Goal: Task Accomplishment & Management: Manage account settings

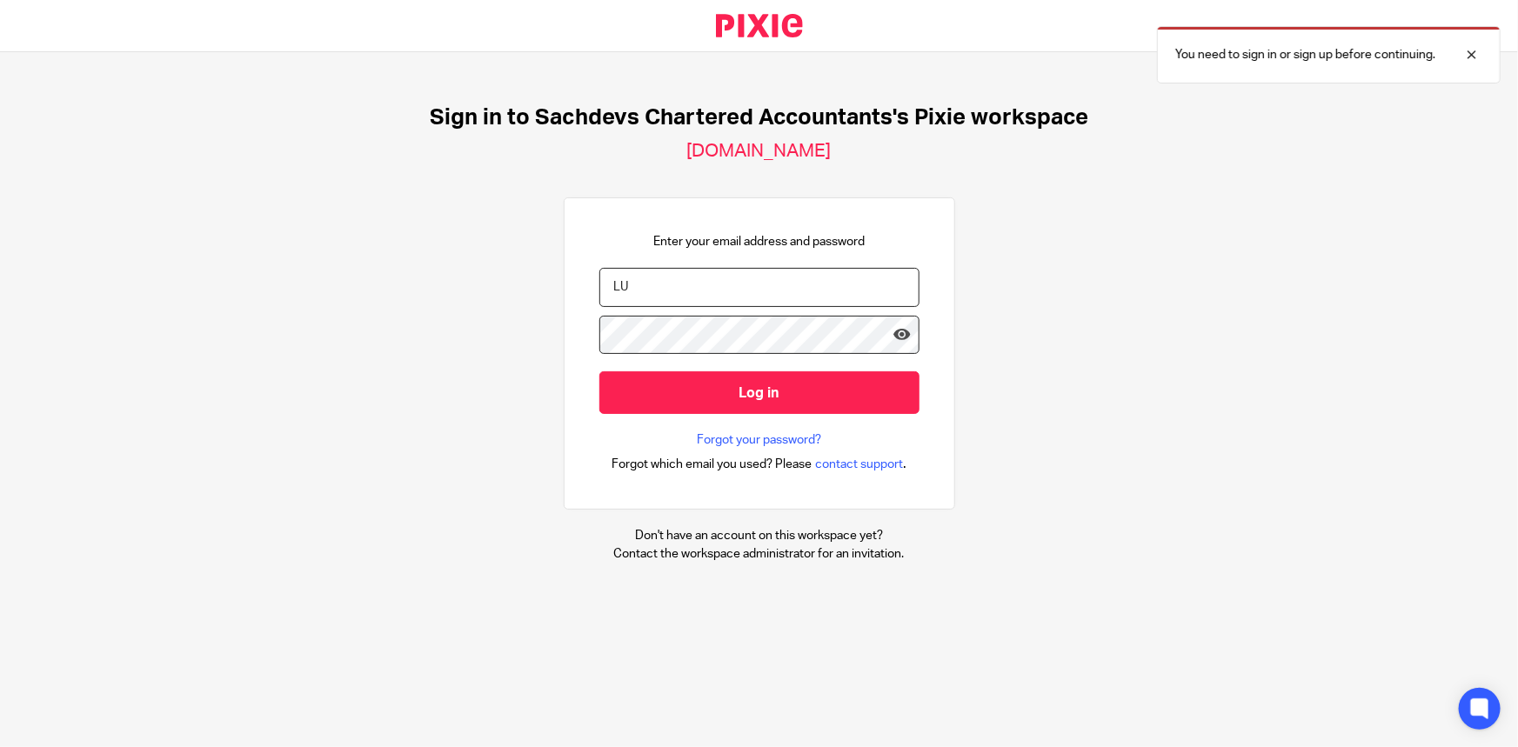
type input "L"
type input "luke@sachdevs-ca.com"
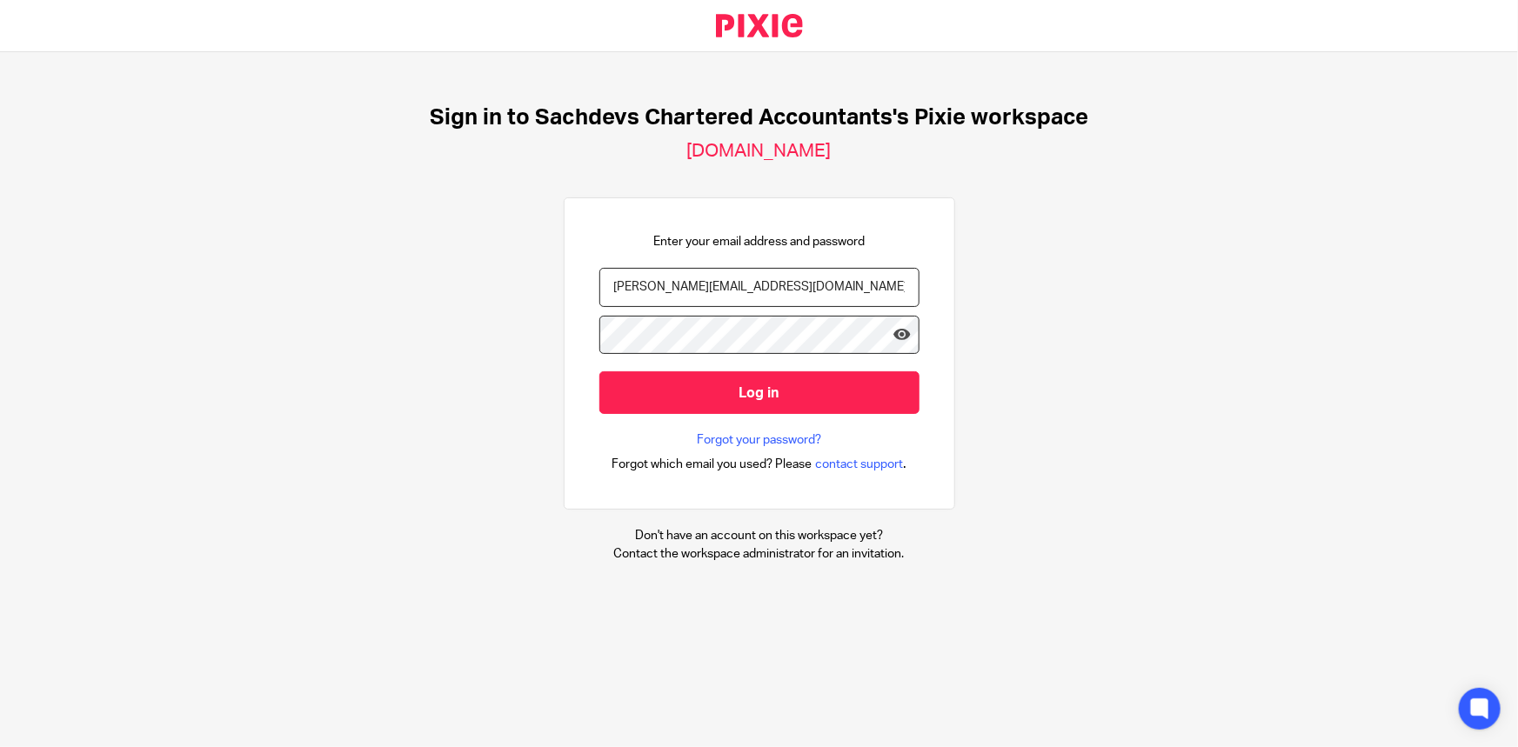
click at [599, 371] on input "Log in" at bounding box center [759, 392] width 320 height 43
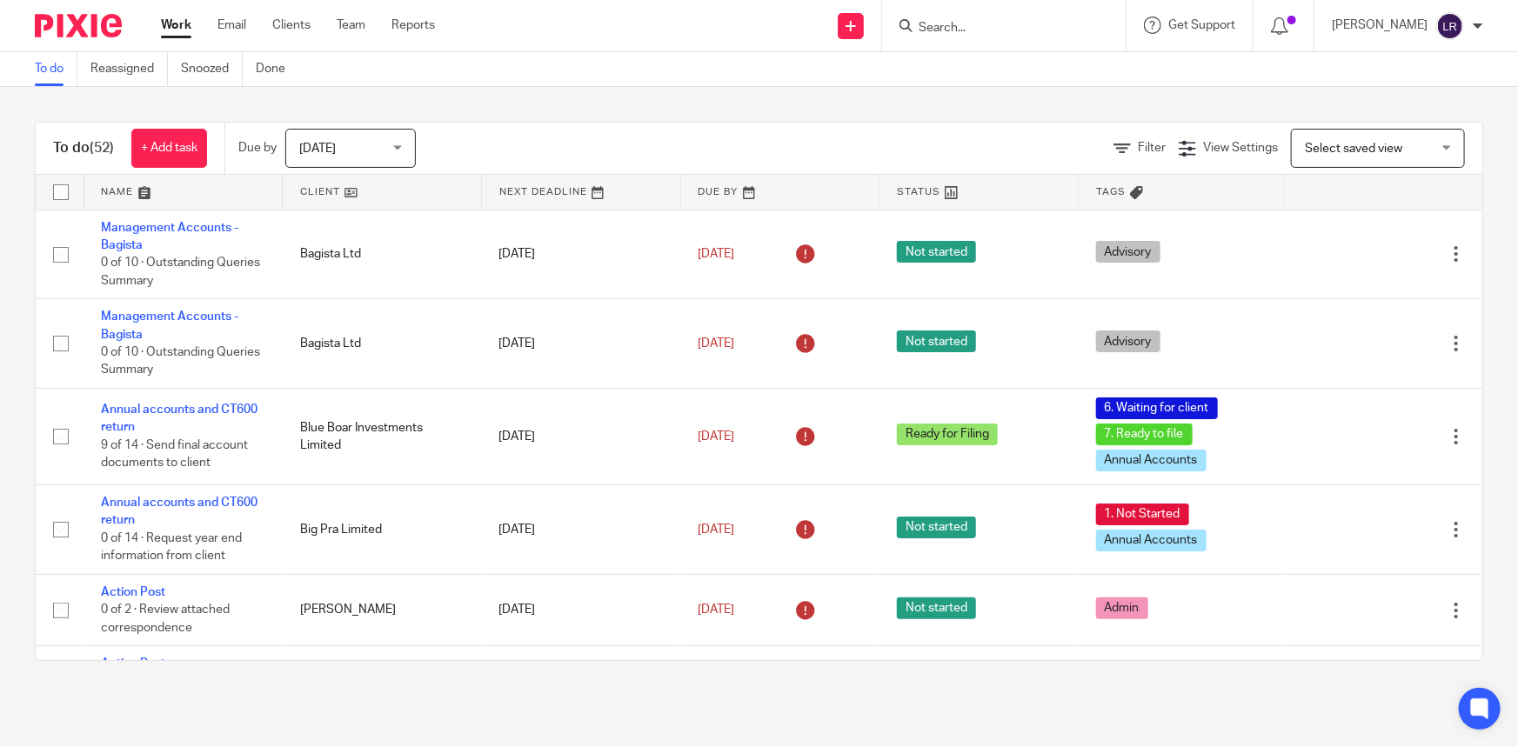
click at [983, 27] on input "Search" at bounding box center [995, 29] width 157 height 16
type input "jmt"
click at [987, 78] on link at bounding box center [1060, 75] width 294 height 40
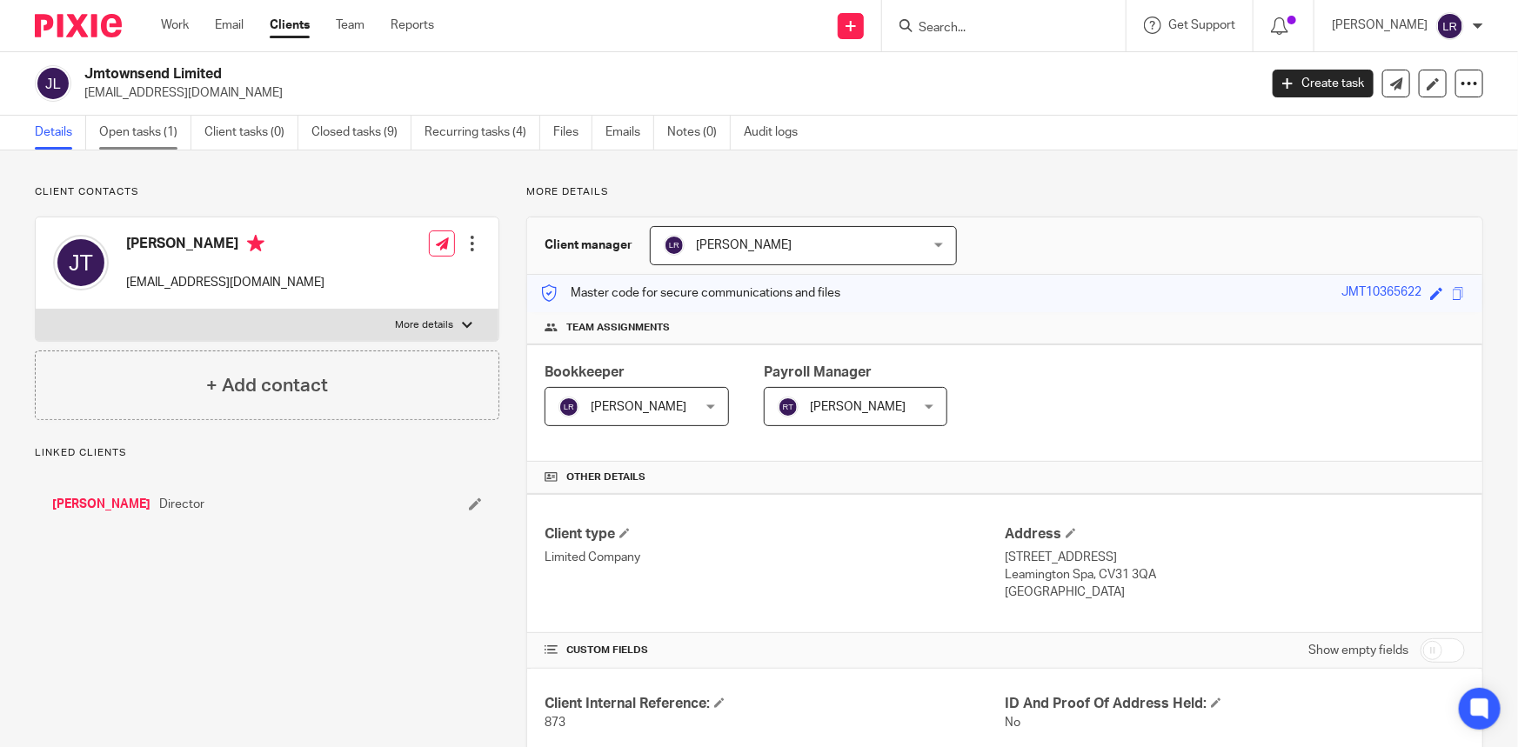
click at [147, 131] on link "Open tasks (1)" at bounding box center [145, 133] width 92 height 34
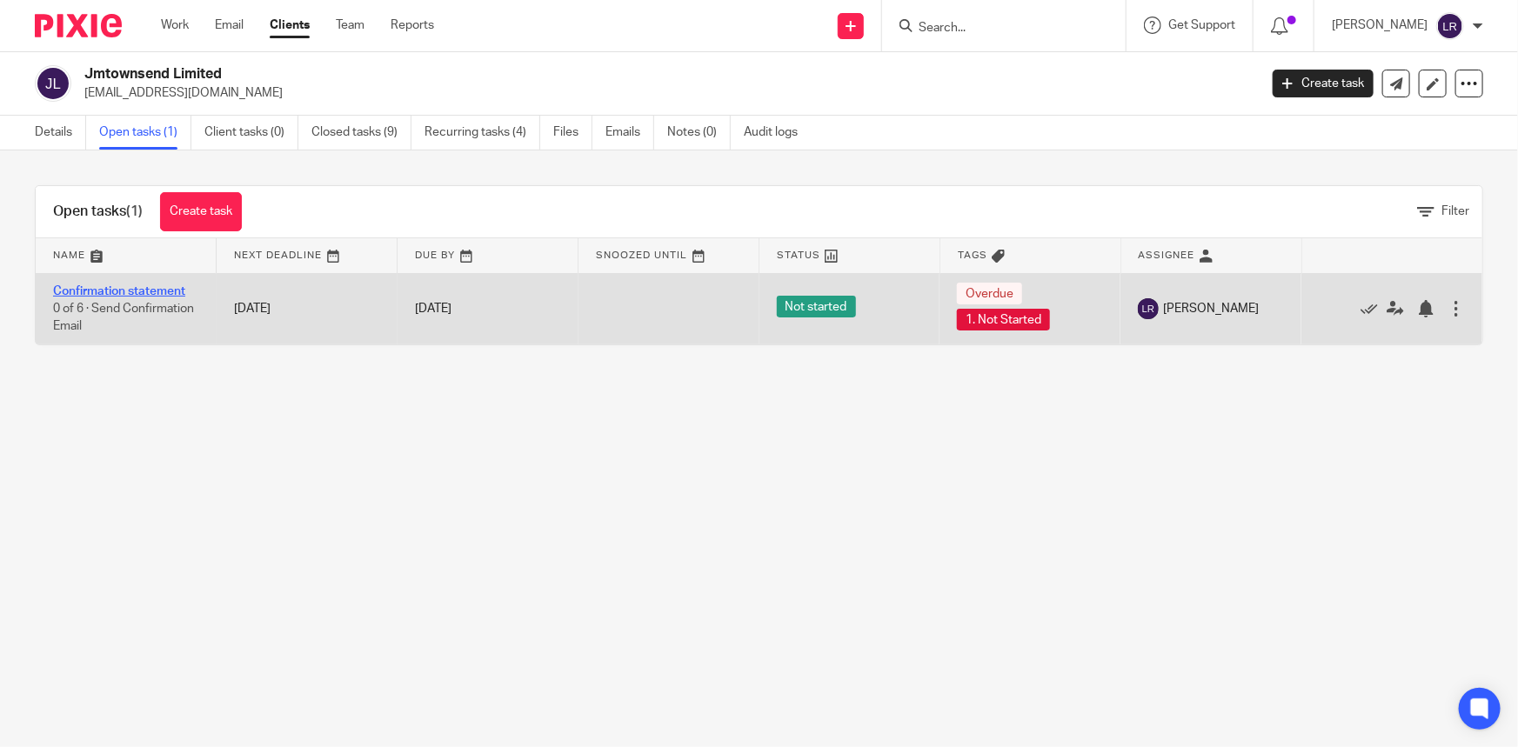
click at [152, 287] on link "Confirmation statement" at bounding box center [119, 291] width 132 height 12
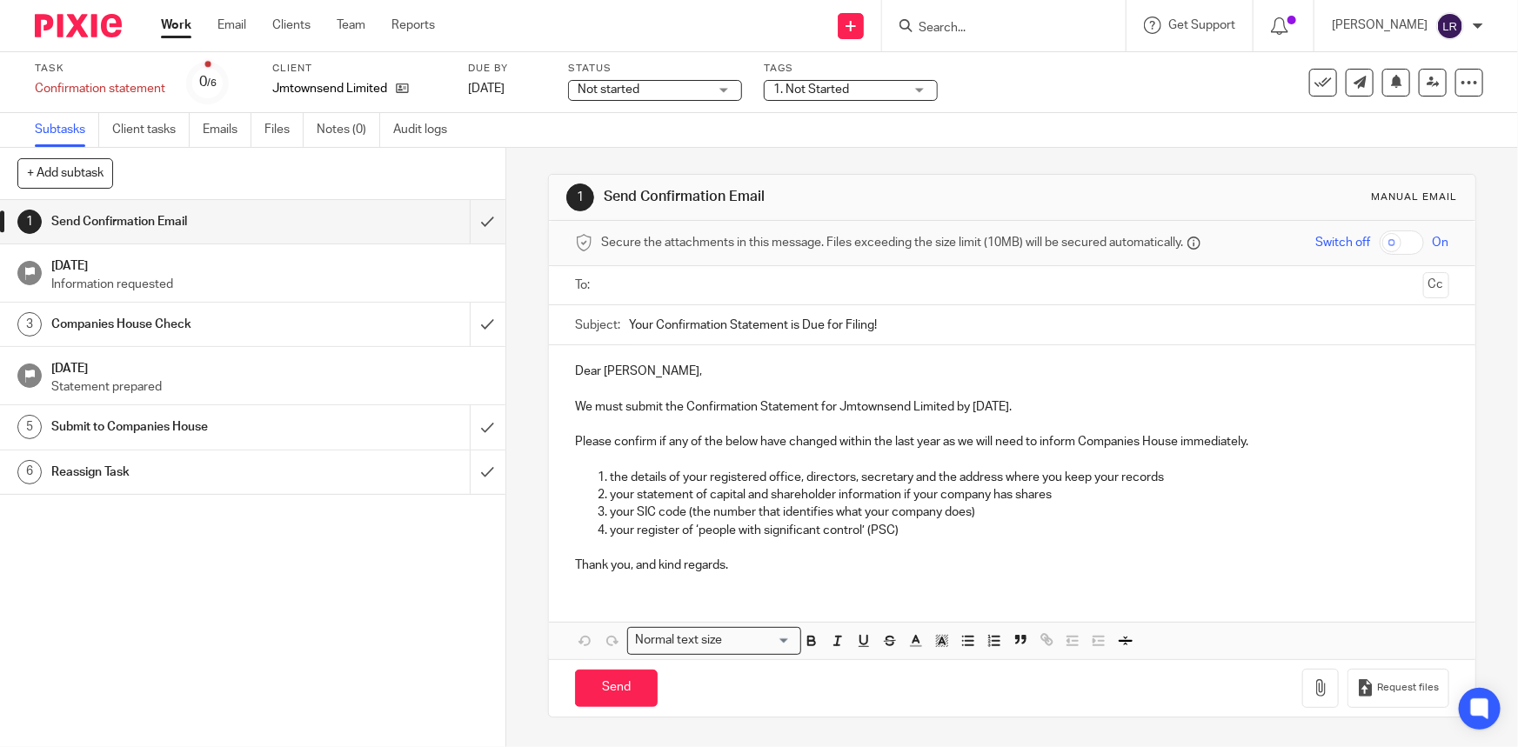
click at [644, 89] on span "Not started" at bounding box center [643, 90] width 130 height 18
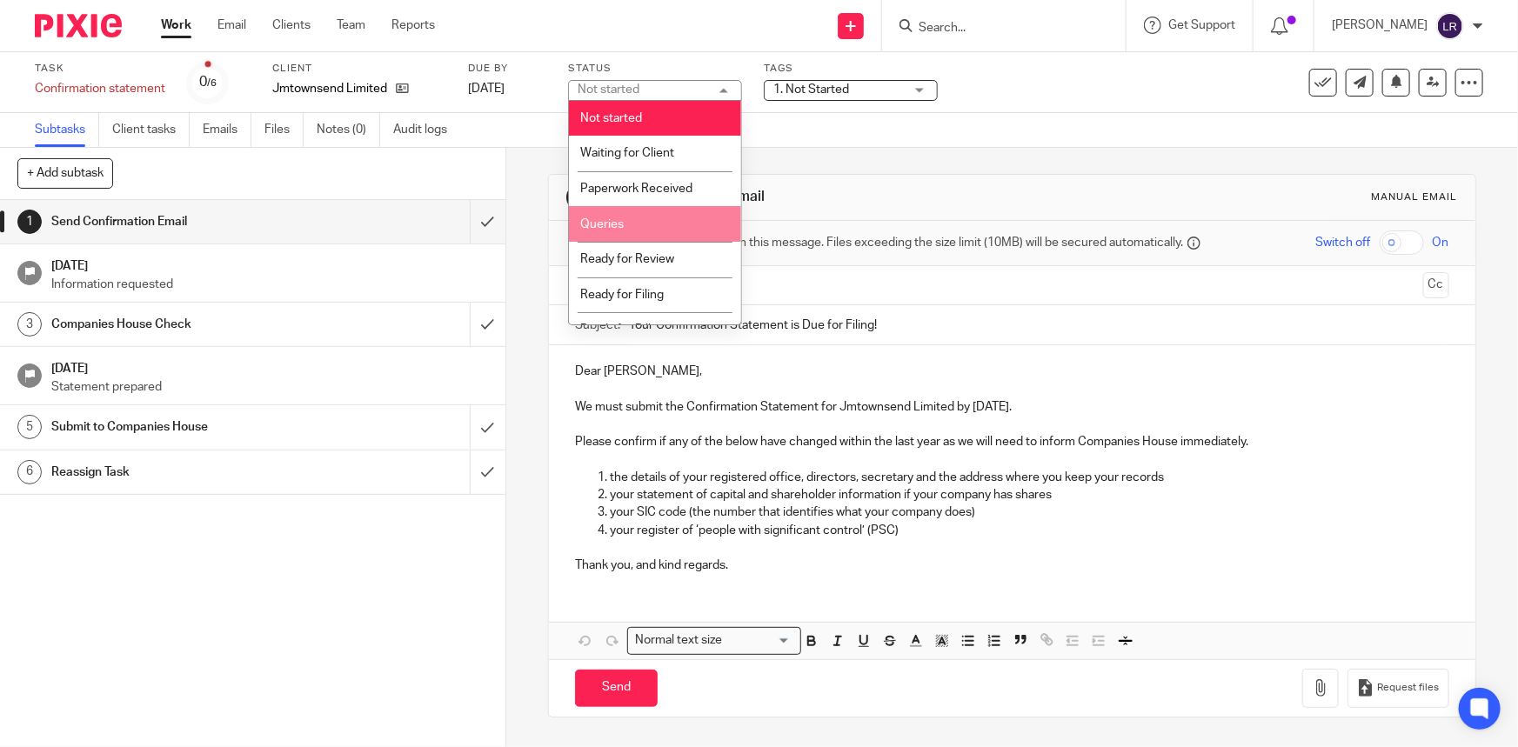
scroll to position [21, 0]
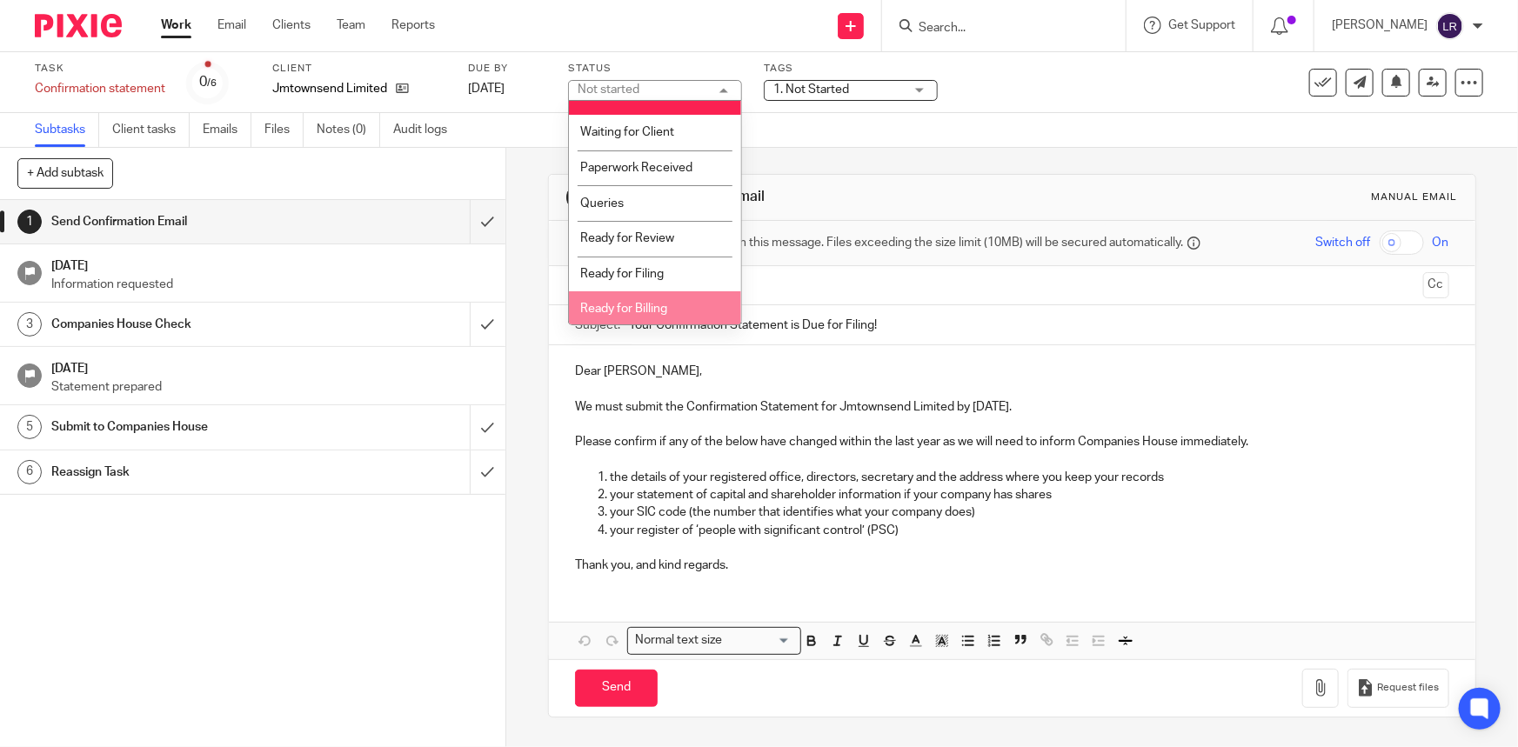
click at [639, 303] on span "Ready for Billing" at bounding box center [623, 309] width 87 height 12
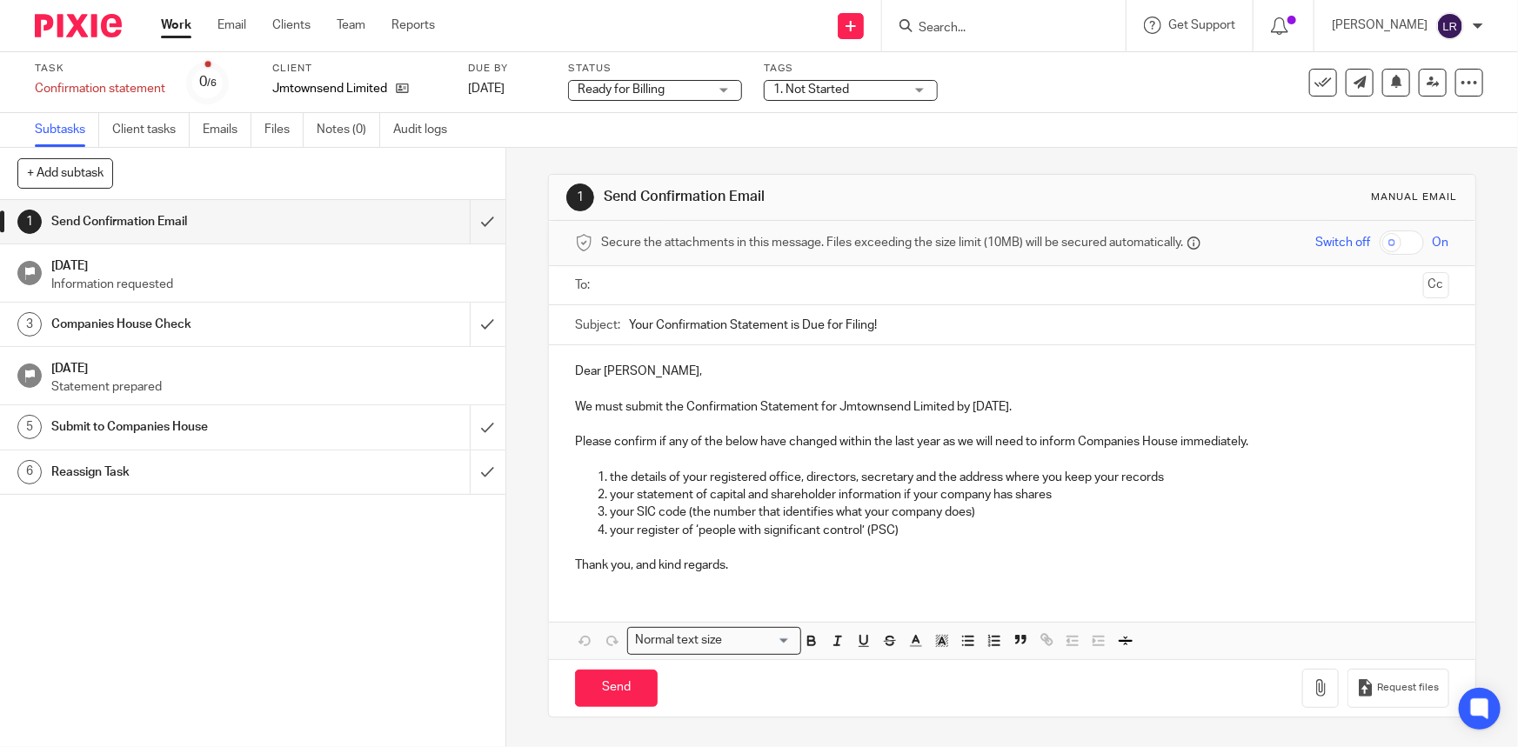
click at [828, 91] on span "1. Not Started" at bounding box center [811, 90] width 76 height 12
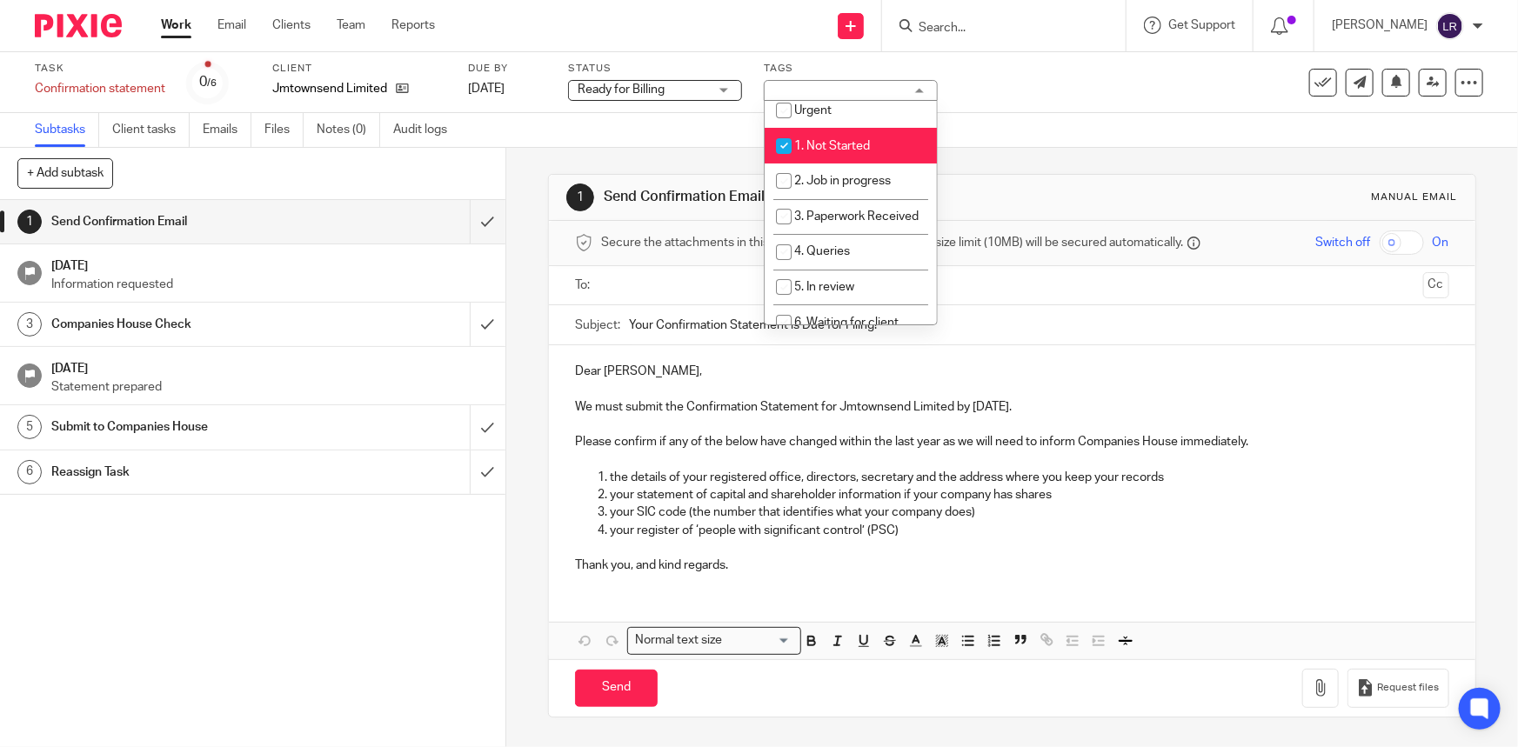
click at [830, 141] on span "1. Not Started" at bounding box center [832, 146] width 76 height 12
checkbox input "false"
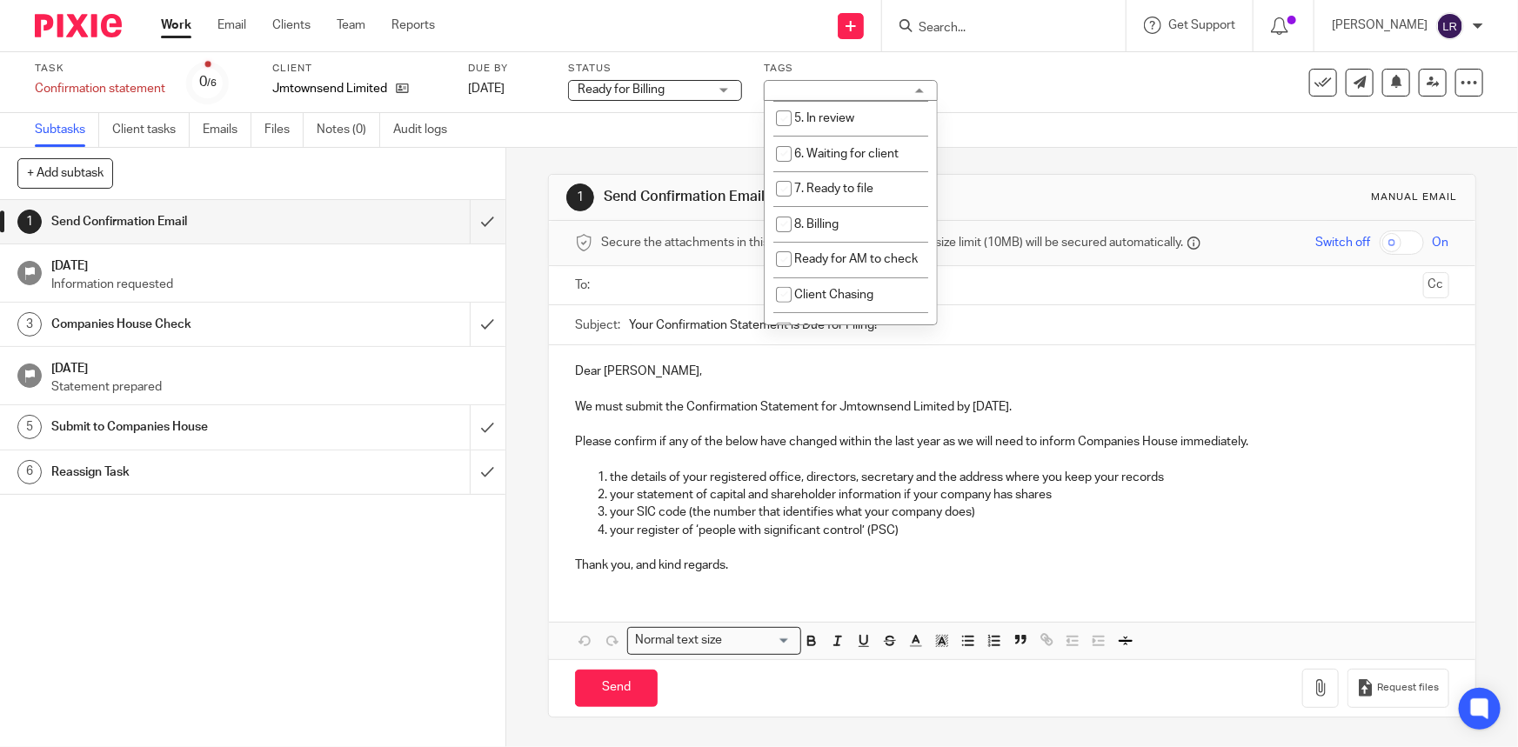
scroll to position [235, 0]
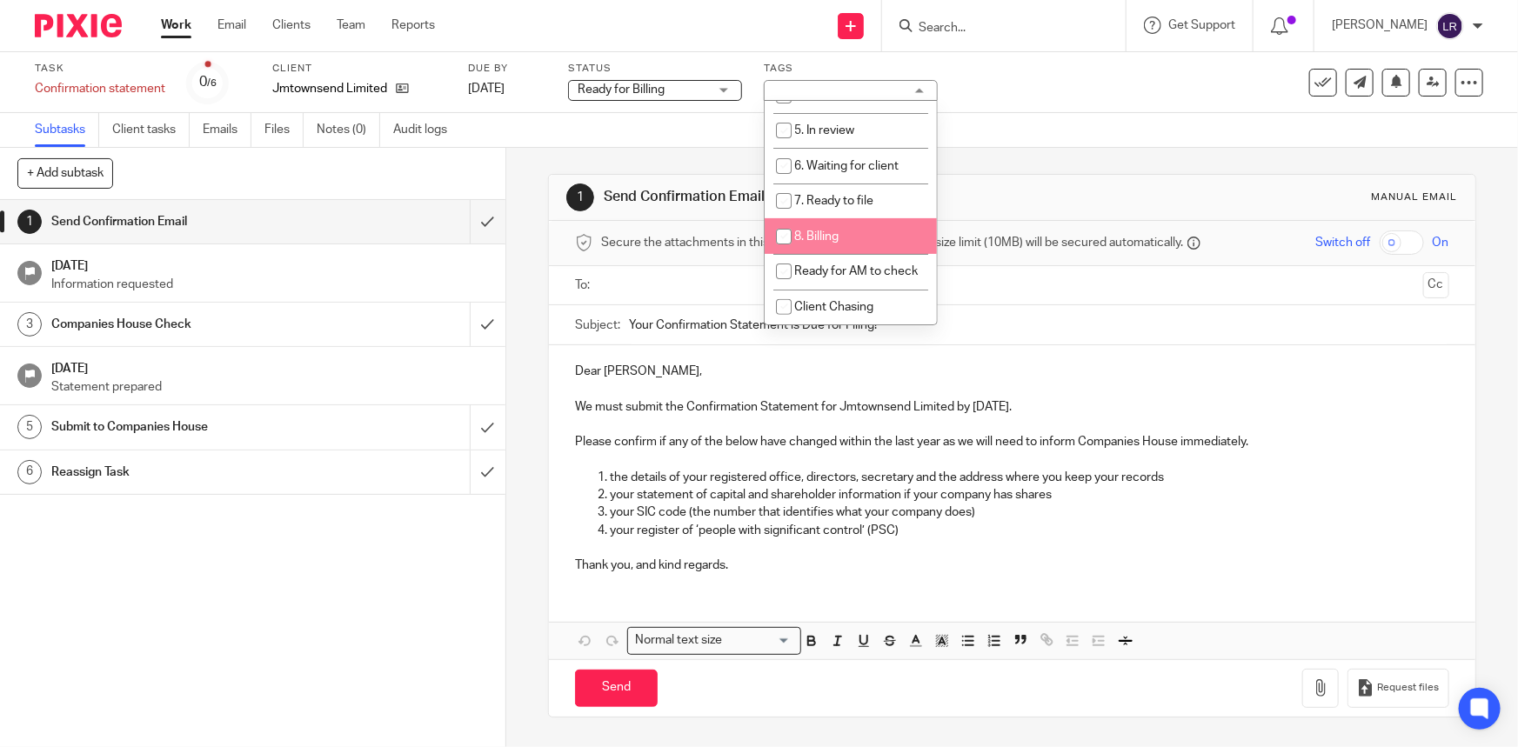
click at [849, 250] on li "8. Billing" at bounding box center [851, 236] width 172 height 36
checkbox input "true"
click at [1004, 147] on div "Subtasks Client tasks Emails Files Notes (0) Audit logs" at bounding box center [759, 130] width 1518 height 35
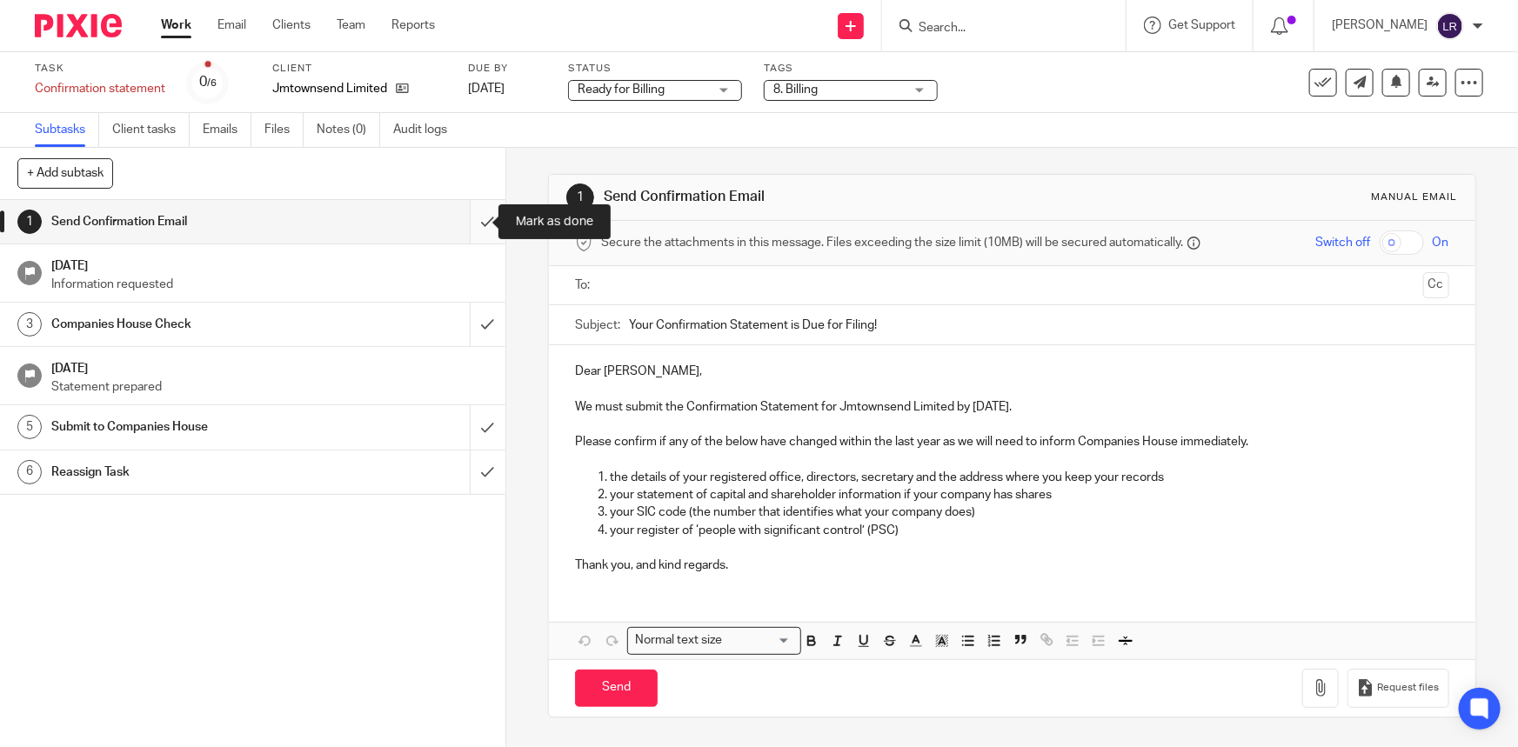
click at [470, 218] on input "submit" at bounding box center [252, 221] width 505 height 43
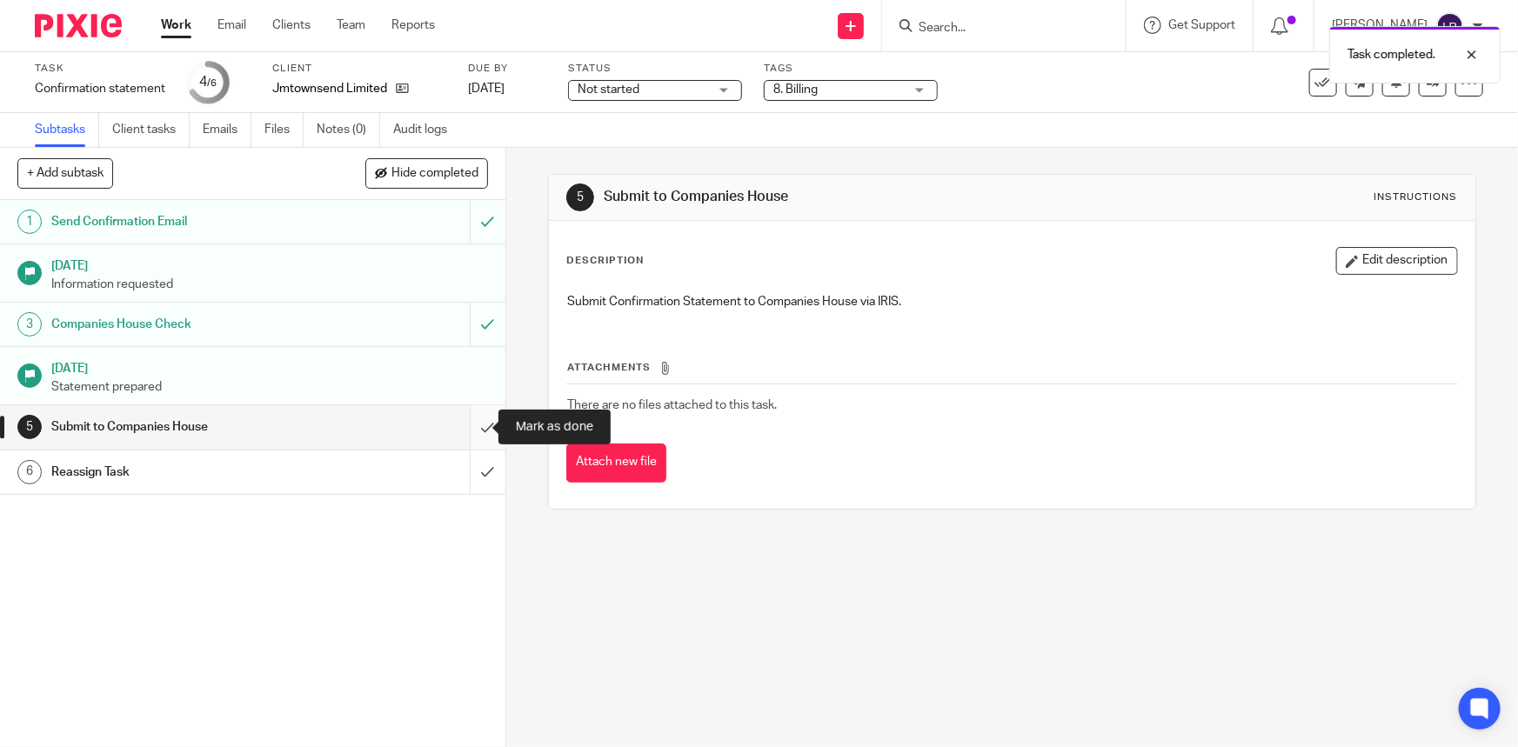
click at [470, 422] on input "submit" at bounding box center [252, 426] width 505 height 43
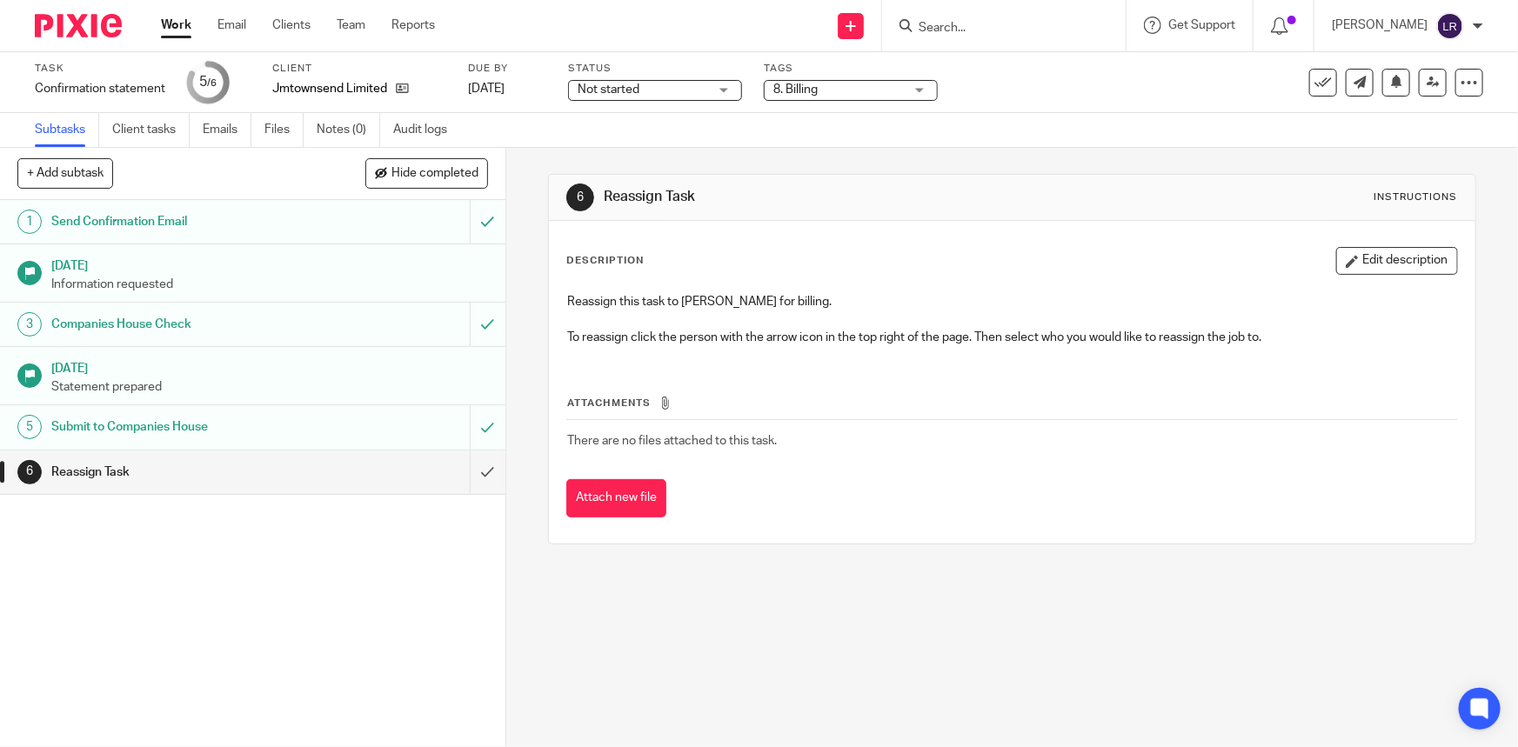
click at [663, 88] on span "Not started" at bounding box center [643, 90] width 130 height 18
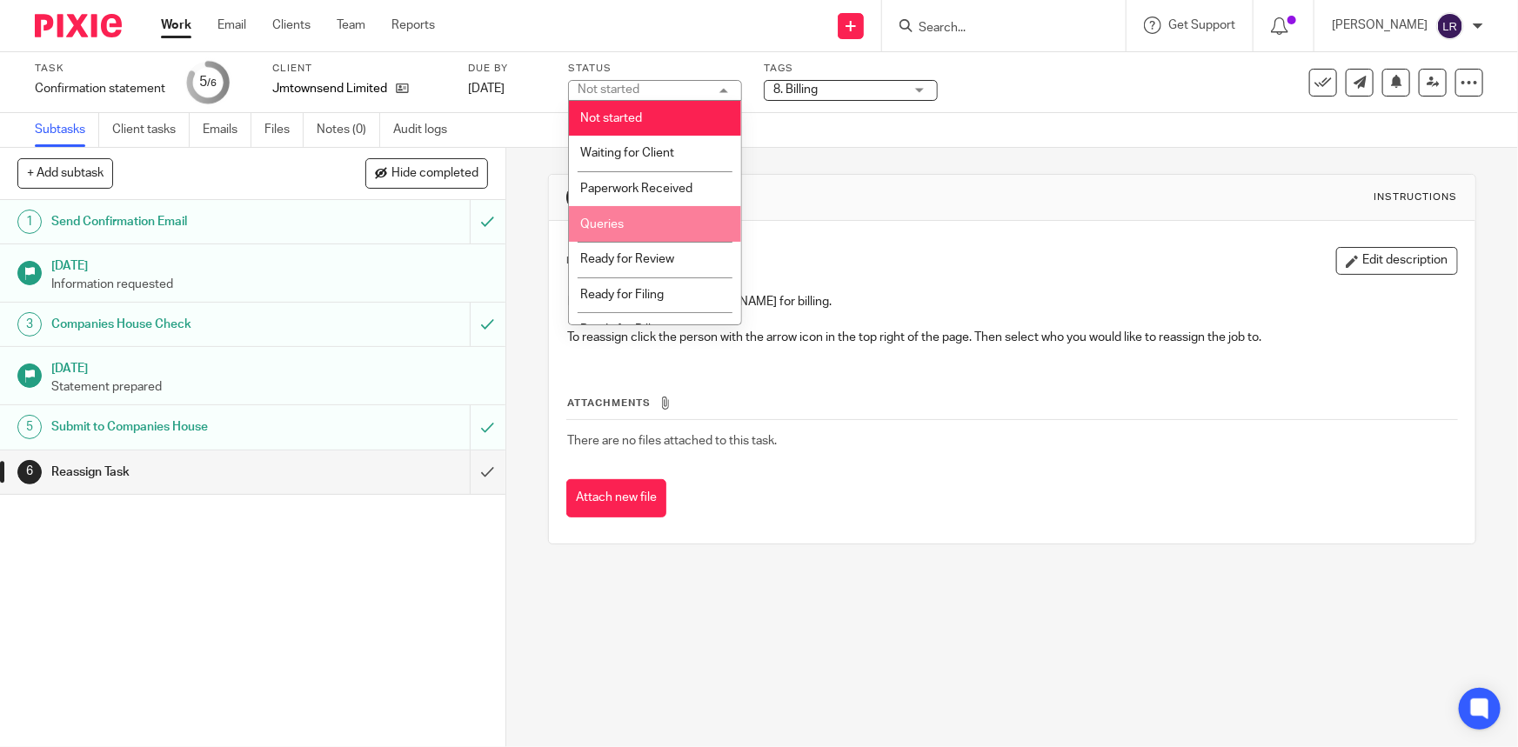
scroll to position [21, 0]
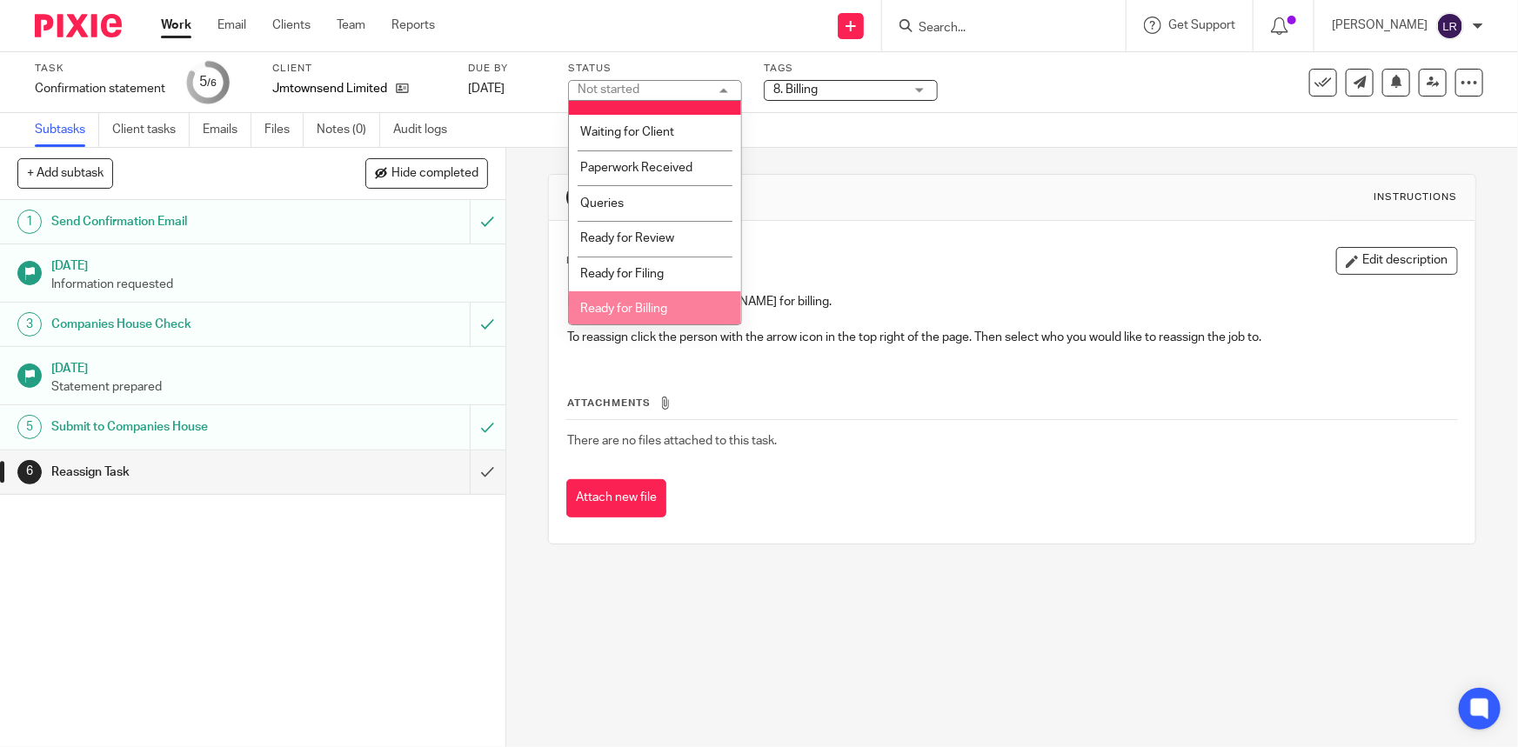
click at [643, 304] on span "Ready for Billing" at bounding box center [623, 309] width 87 height 12
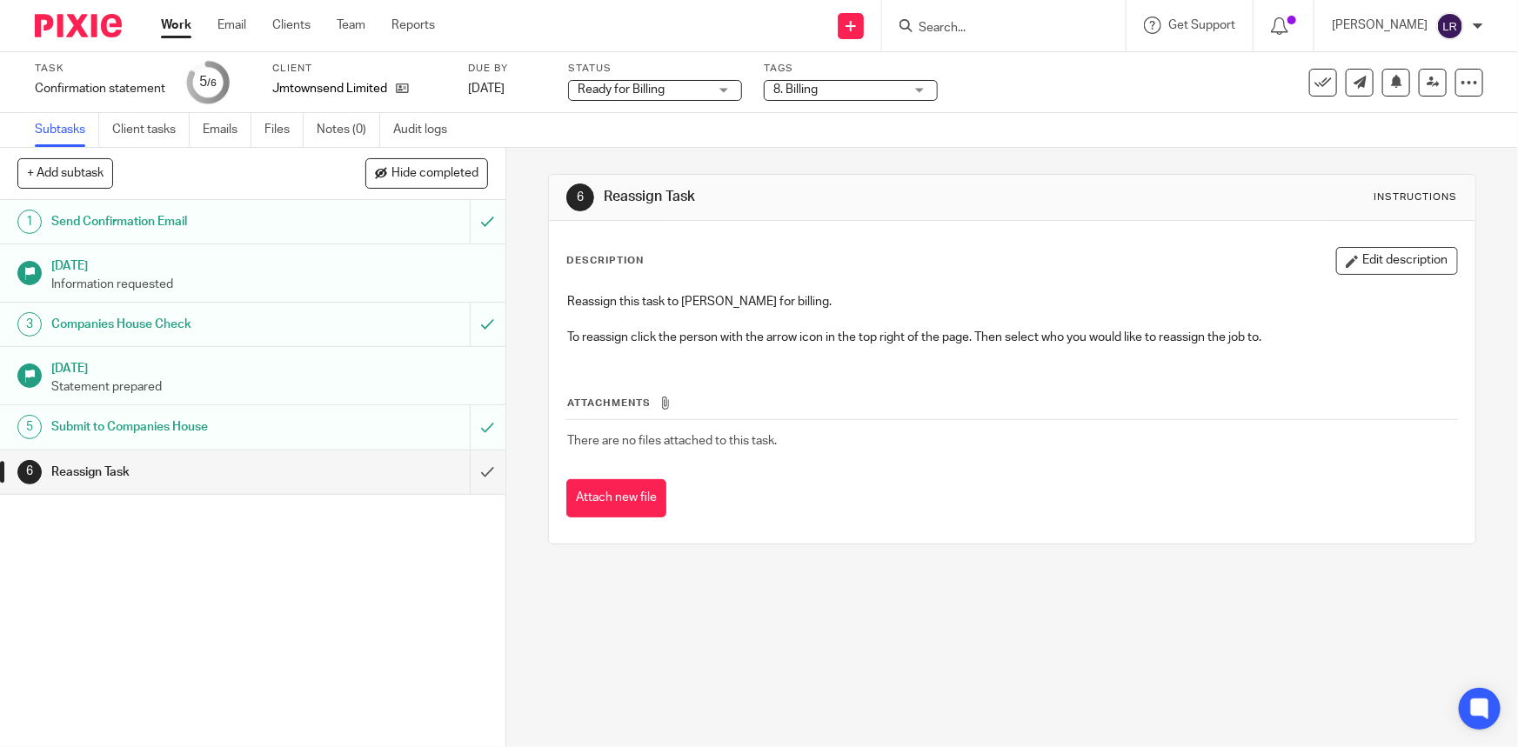
click at [829, 150] on div "6 Reassign Task Instructions Description Edit description Reassign this task to…" at bounding box center [1011, 359] width 927 height 423
click at [1427, 83] on icon at bounding box center [1433, 82] width 13 height 13
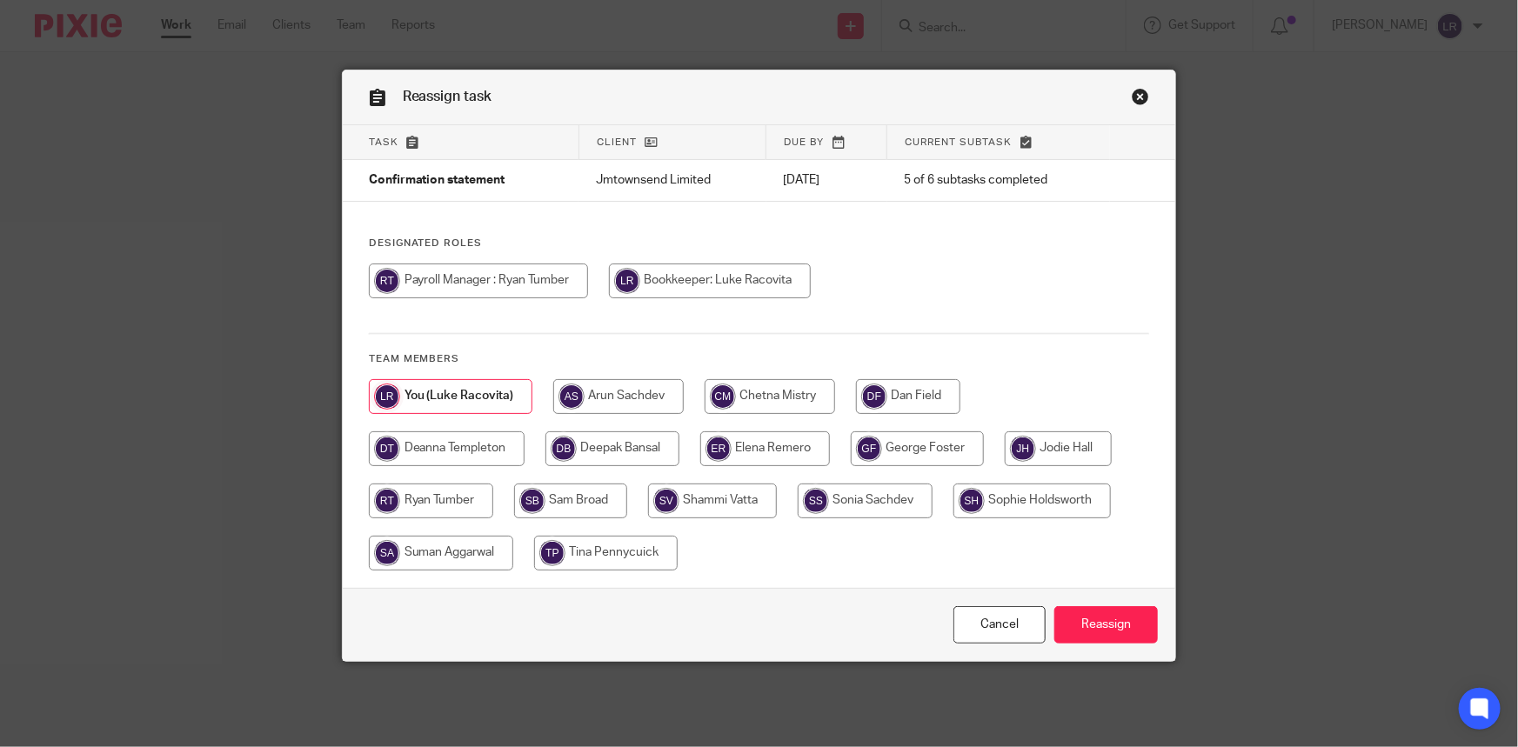
click at [451, 441] on input "radio" at bounding box center [447, 448] width 156 height 35
radio input "true"
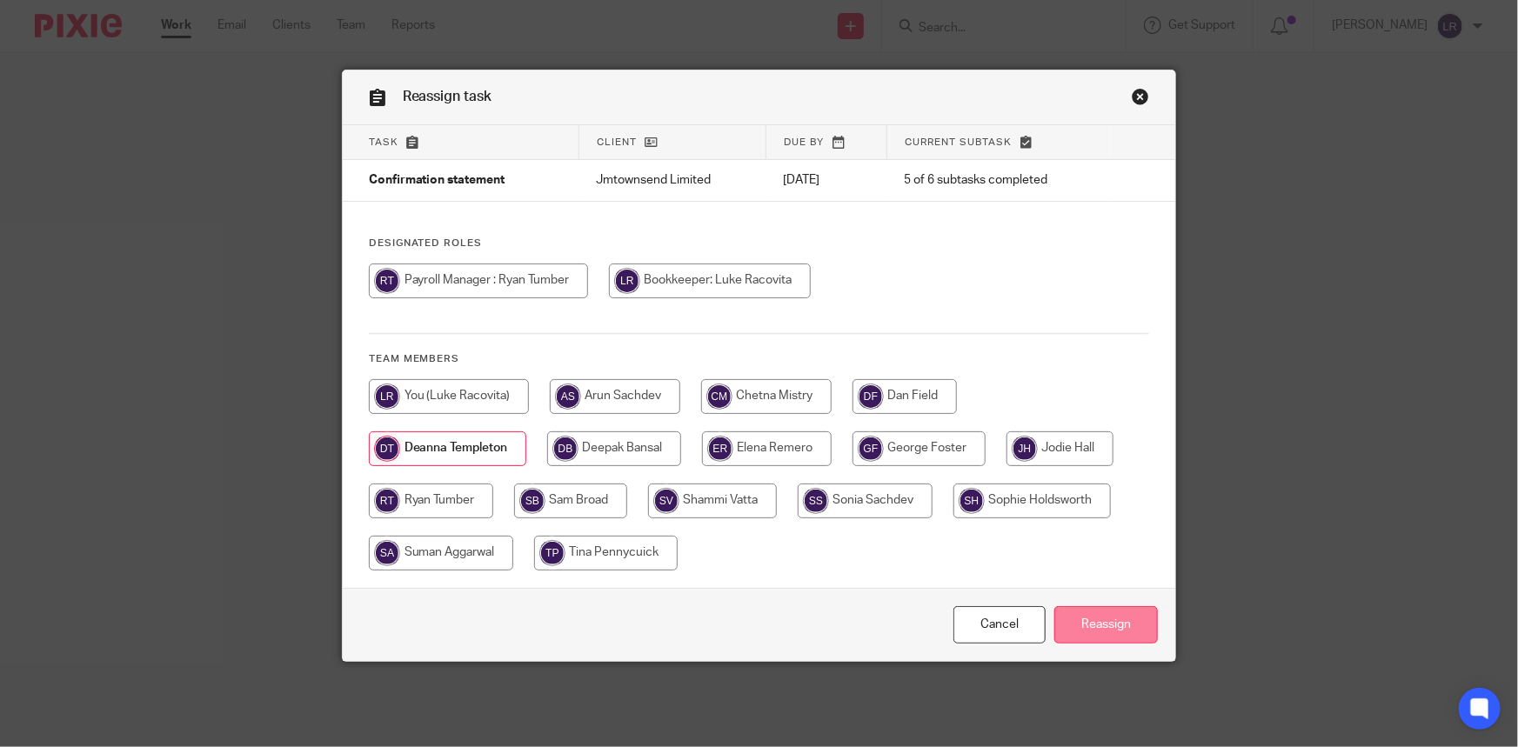
click at [1082, 634] on input "Reassign" at bounding box center [1106, 624] width 104 height 37
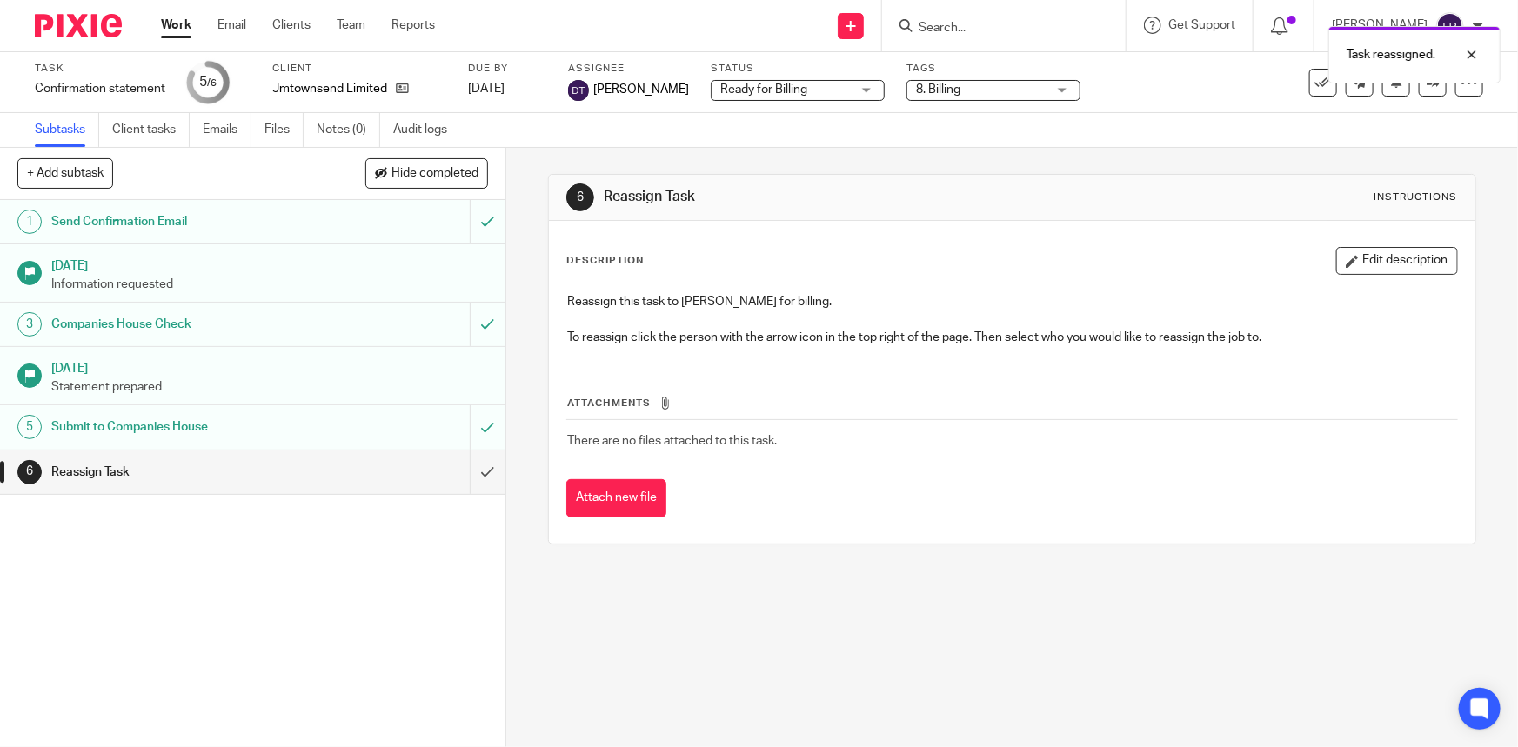
click at [77, 21] on img at bounding box center [78, 25] width 87 height 23
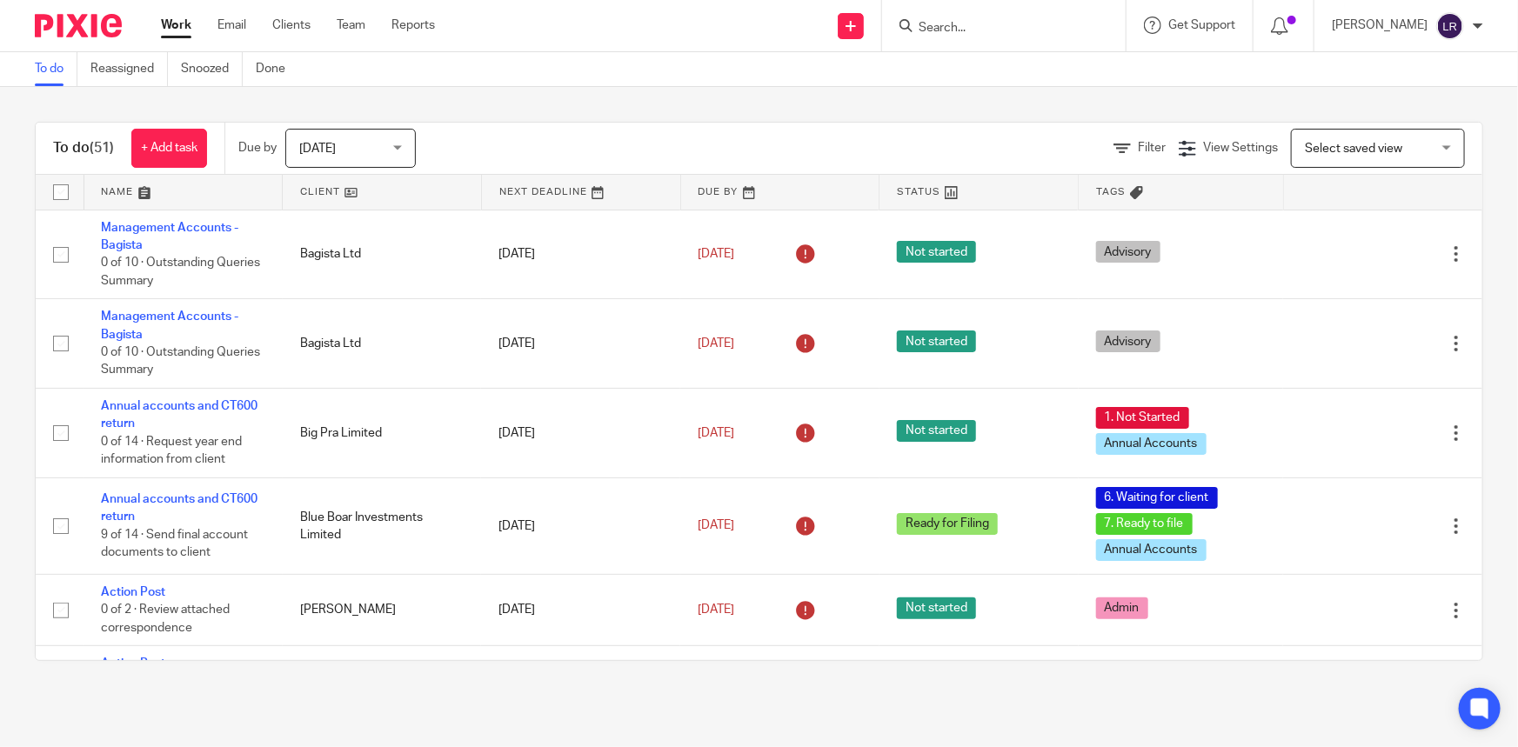
click at [997, 26] on input "Search" at bounding box center [995, 29] width 157 height 16
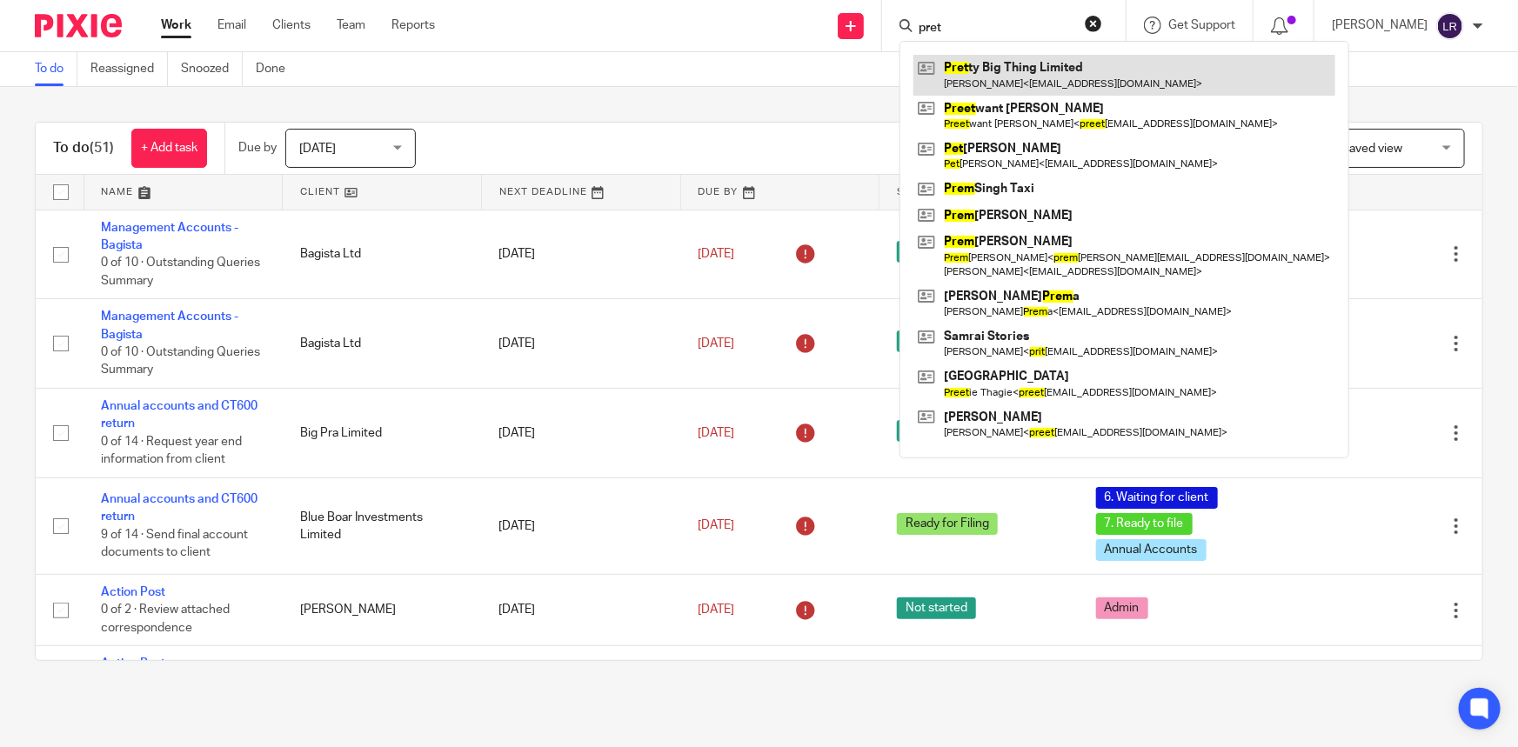
type input "pret"
click at [1020, 77] on link at bounding box center [1124, 75] width 422 height 40
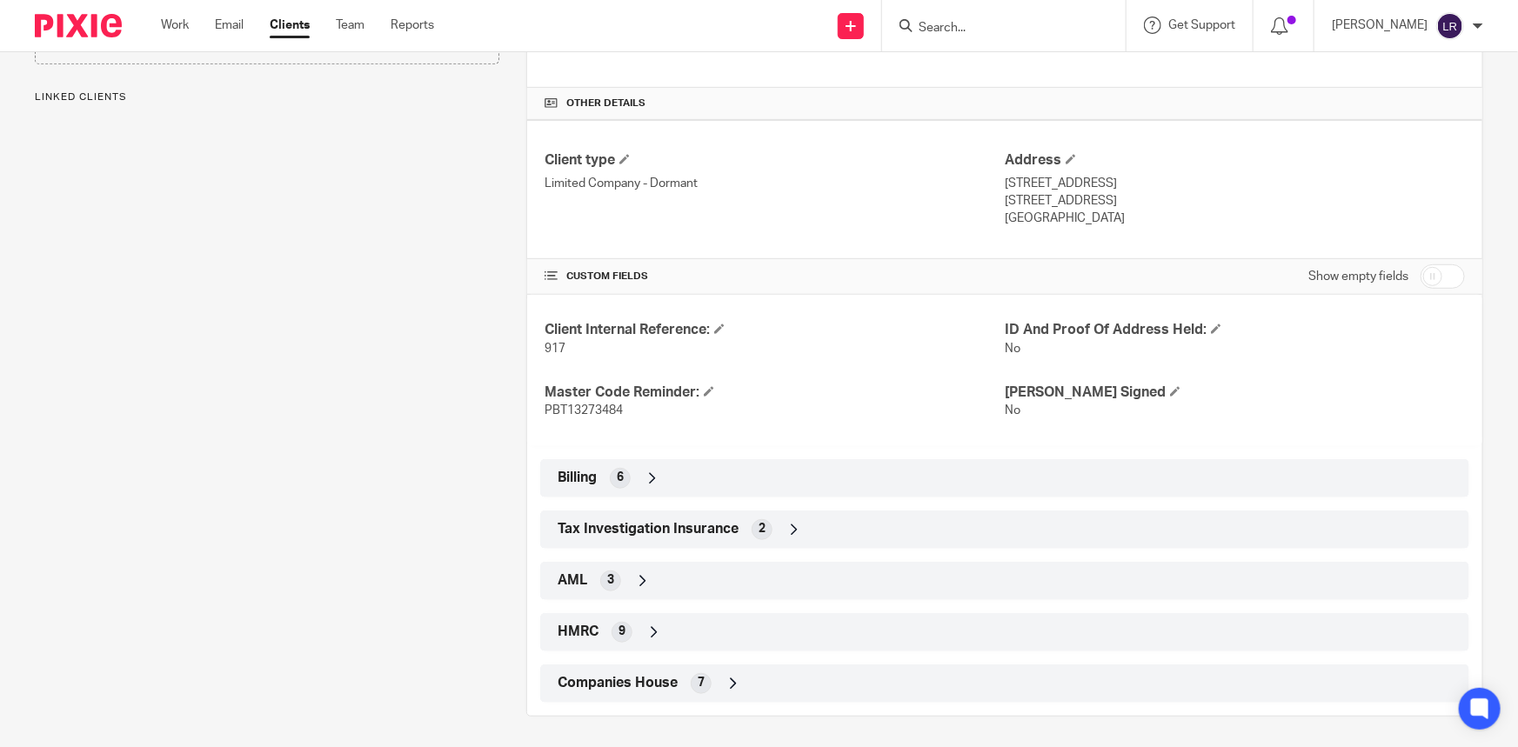
scroll to position [377, 0]
click at [628, 697] on div "Companies House 7" at bounding box center [1004, 681] width 929 height 38
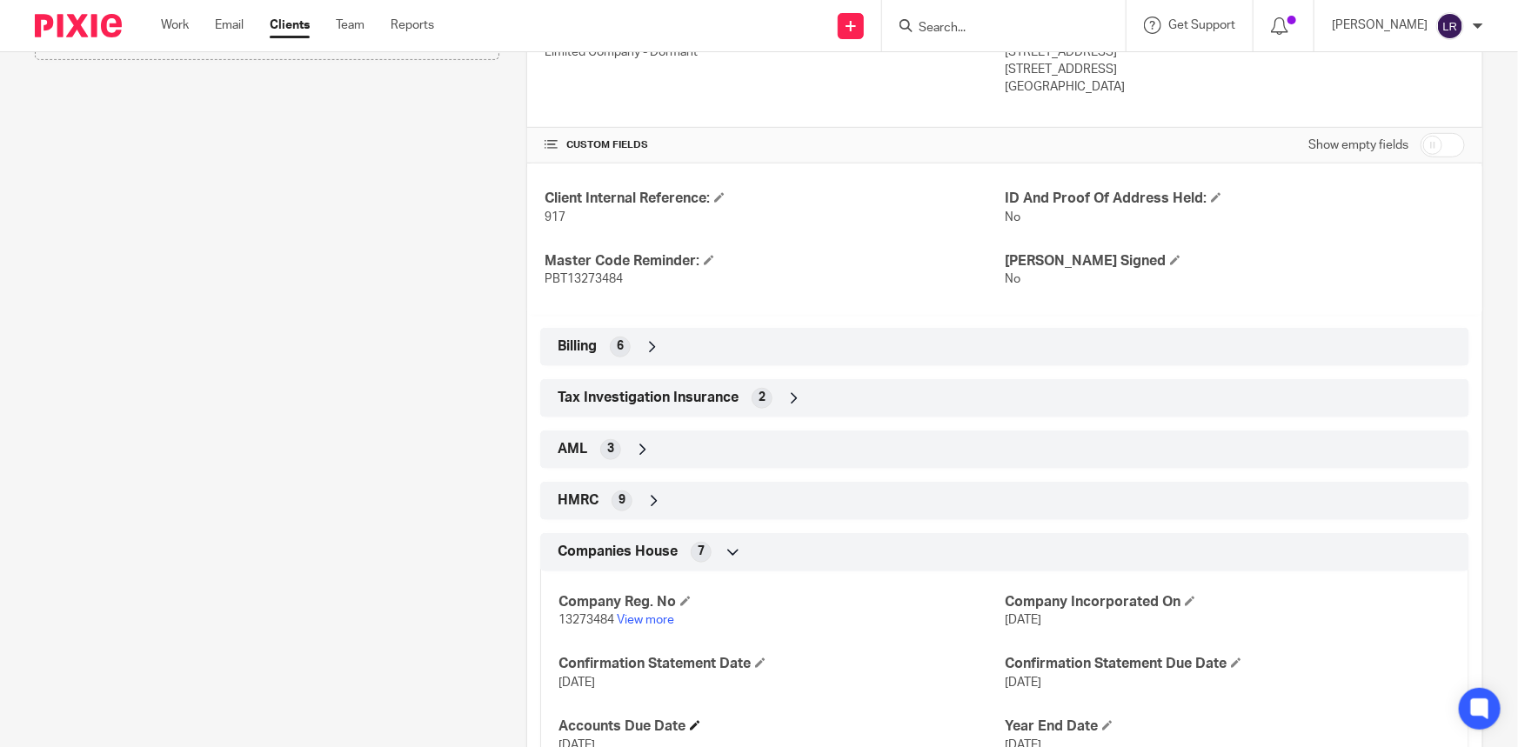
scroll to position [614, 0]
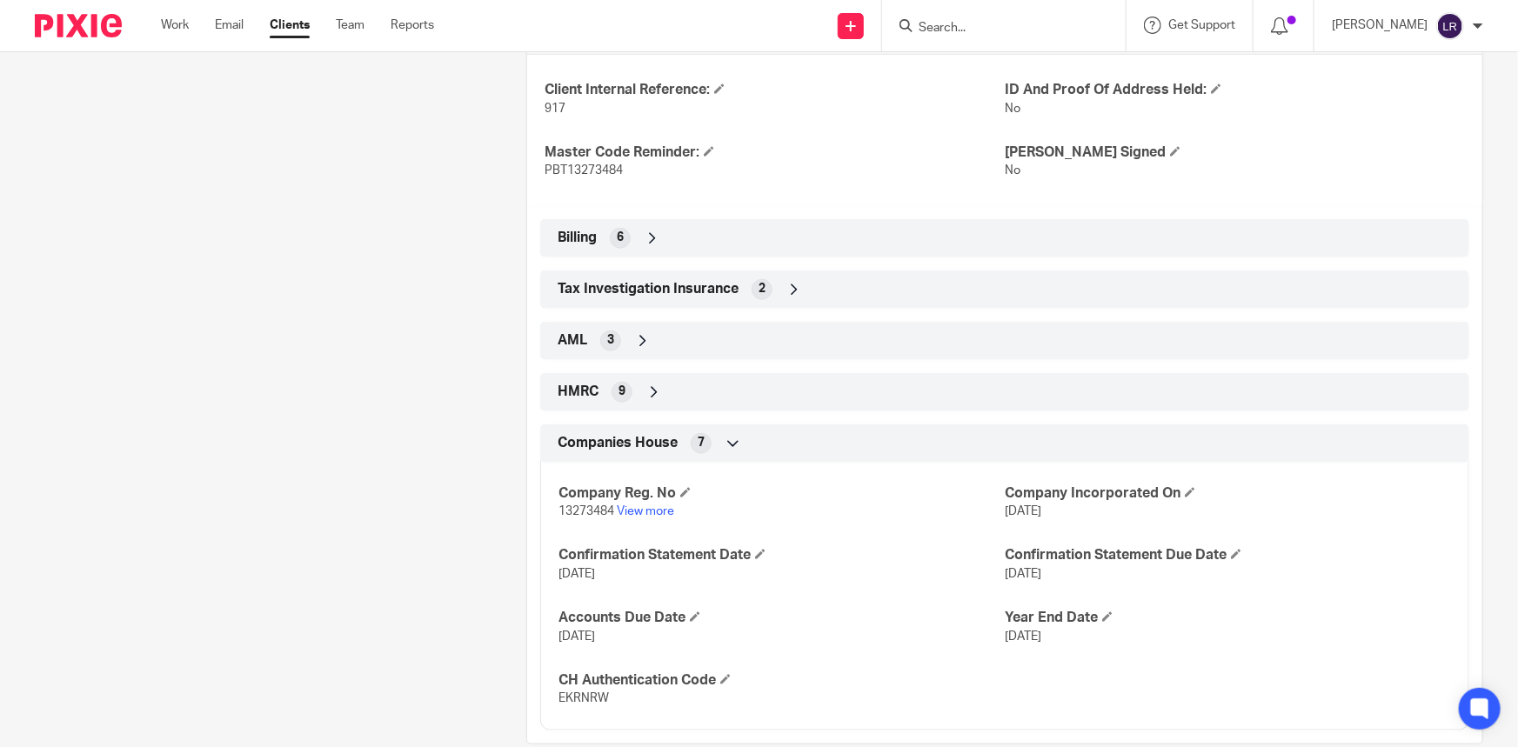
click at [582, 507] on span "13273484" at bounding box center [586, 511] width 56 height 12
copy p "13273484"
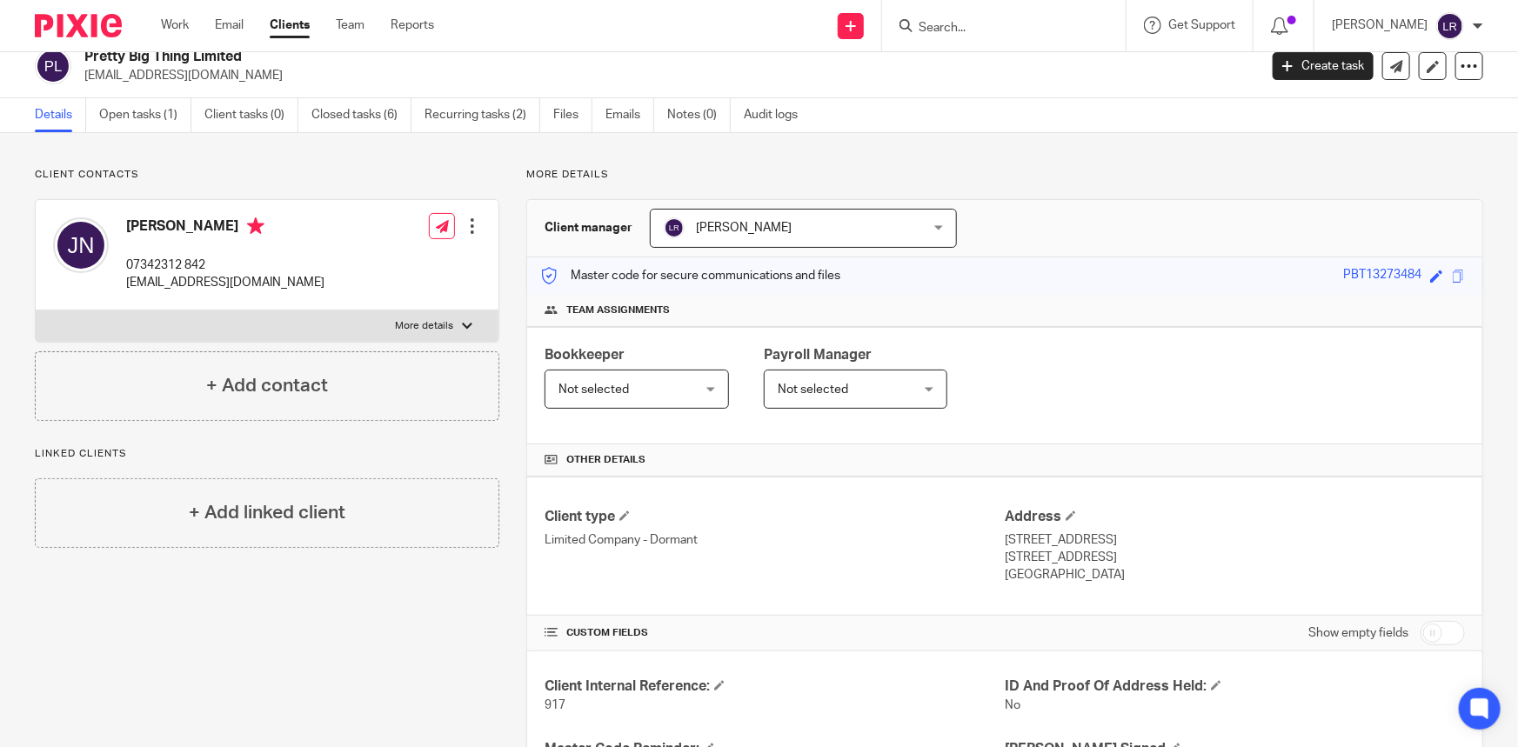
scroll to position [0, 0]
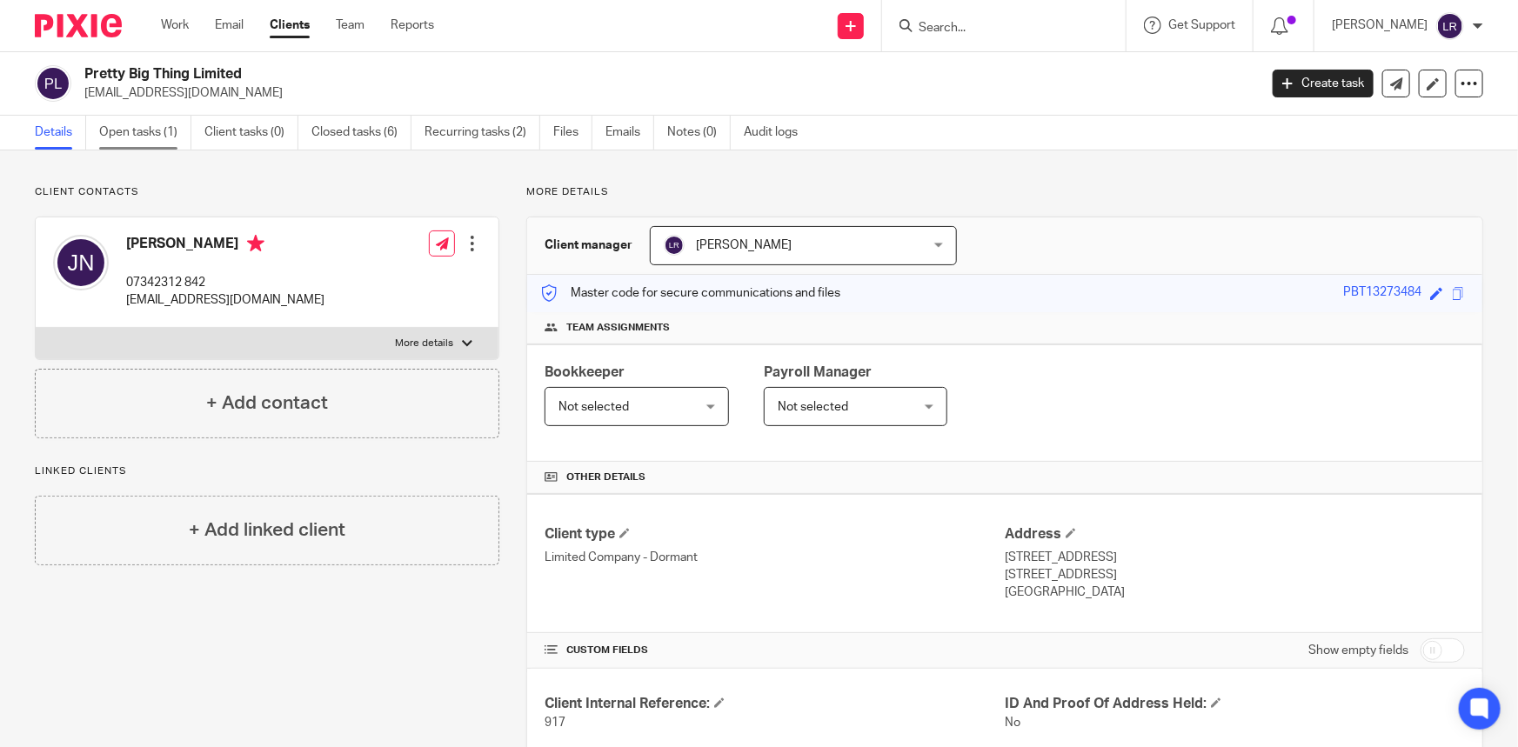
click at [133, 124] on link "Open tasks (1)" at bounding box center [145, 133] width 92 height 34
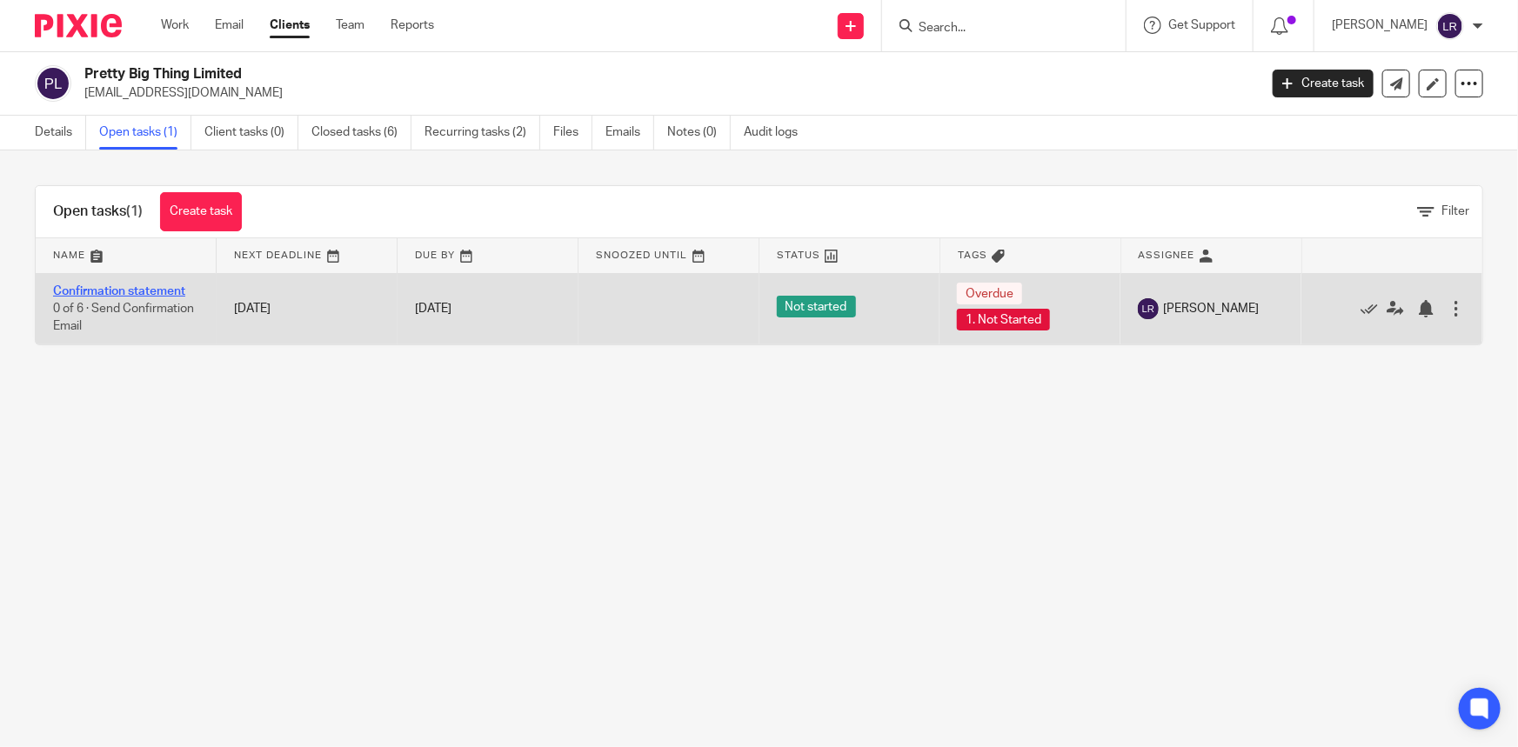
click at [144, 298] on td "Confirmation statement 0 of 6 · Send Confirmation Email" at bounding box center [126, 308] width 181 height 71
click at [144, 294] on link "Confirmation statement" at bounding box center [119, 291] width 132 height 12
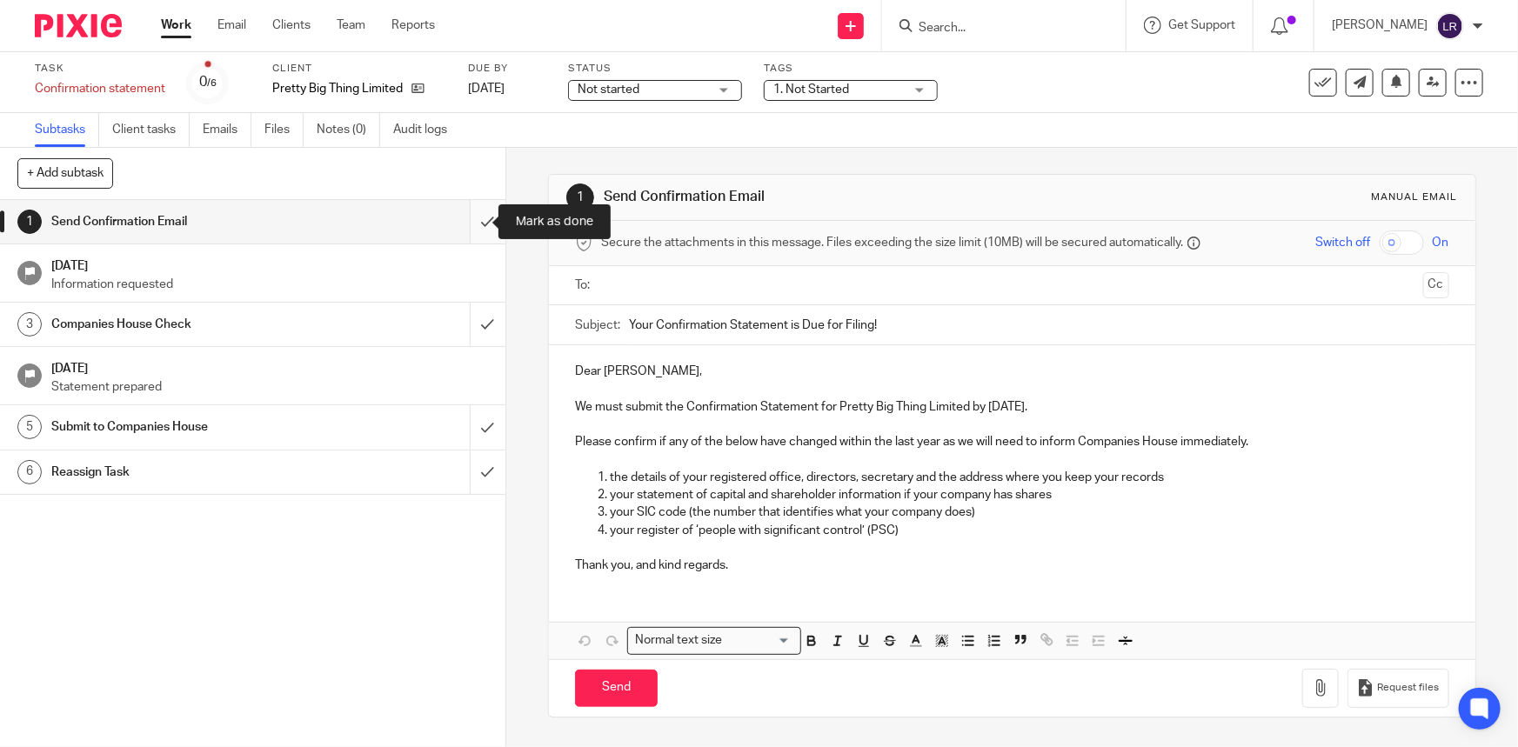
click at [470, 226] on input "submit" at bounding box center [252, 221] width 505 height 43
click at [618, 92] on span "Not started" at bounding box center [609, 90] width 62 height 12
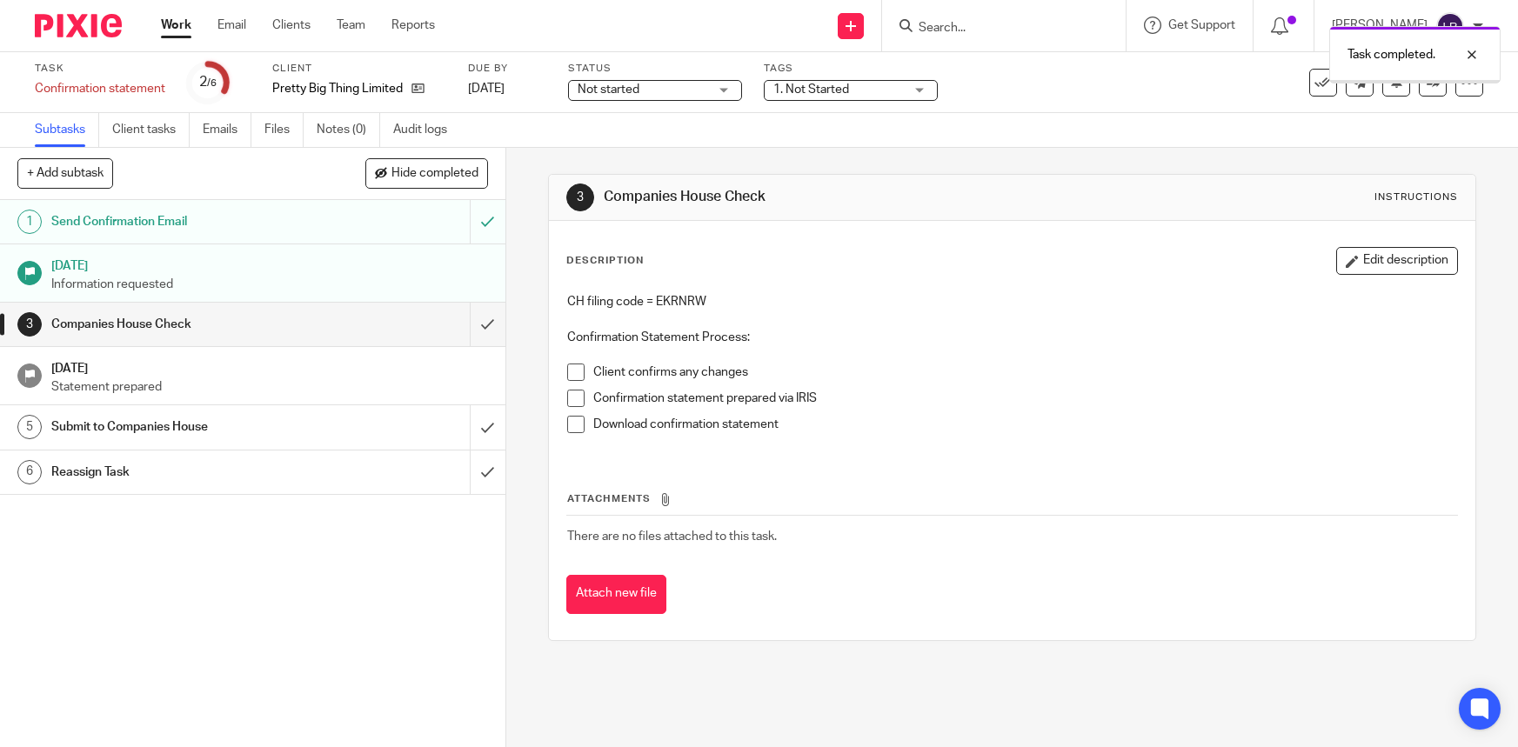
click at [629, 78] on div "Status Not started Not started Not started Waiting for Client Paperwork Receive…" at bounding box center [655, 83] width 174 height 42
click at [629, 86] on span "Not started" at bounding box center [609, 90] width 62 height 12
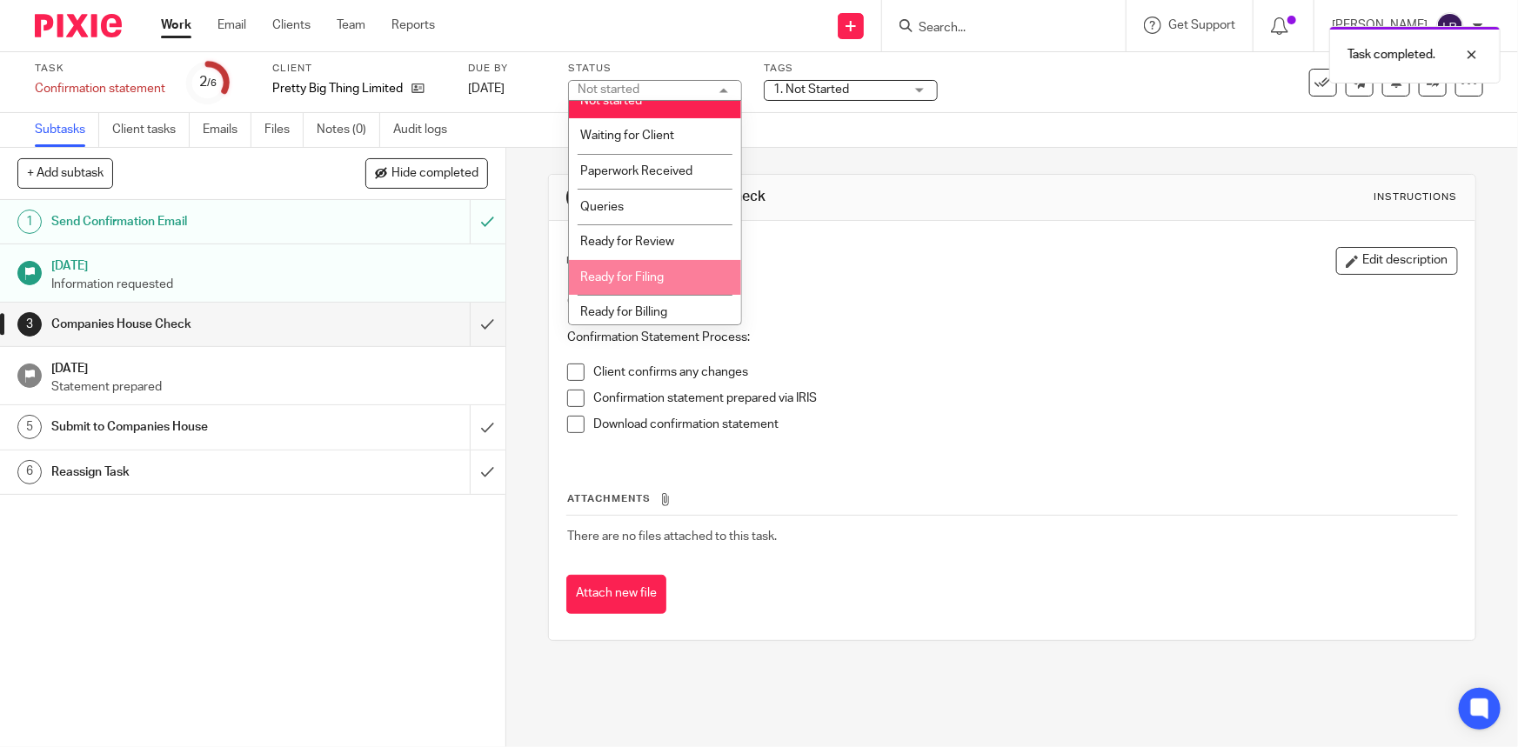
scroll to position [21, 0]
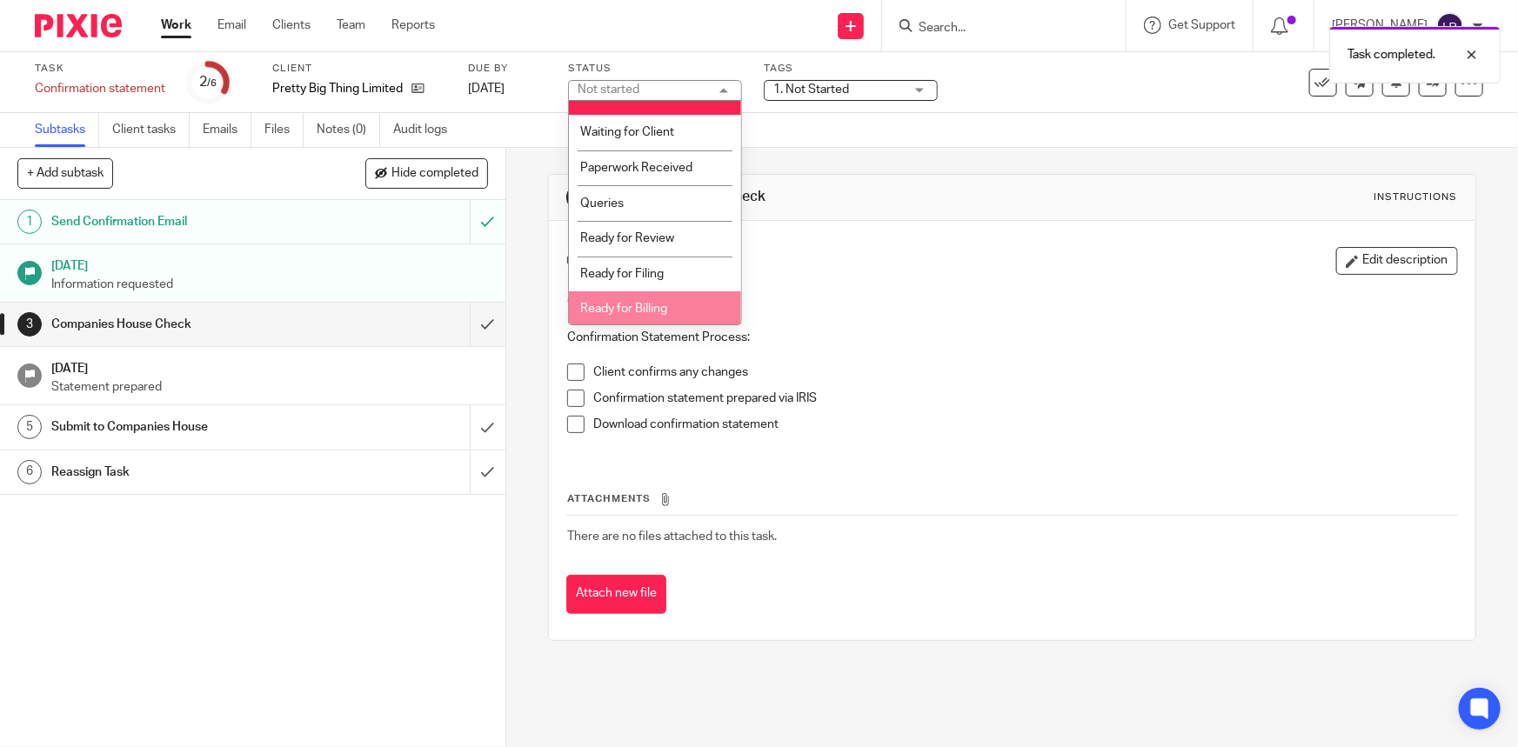
click at [657, 298] on li "Ready for Billing" at bounding box center [655, 309] width 172 height 36
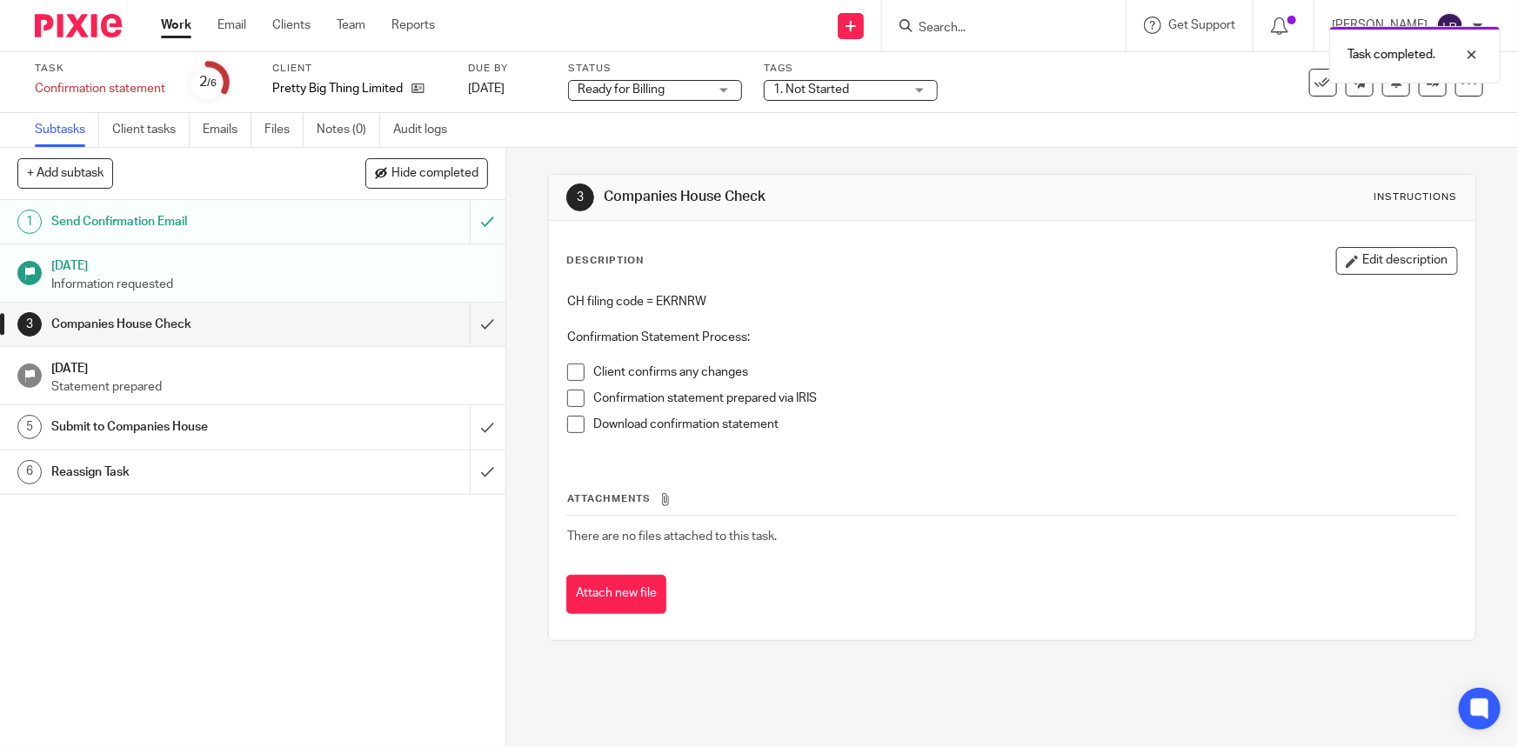
click at [852, 97] on span "1. Not Started" at bounding box center [838, 90] width 130 height 18
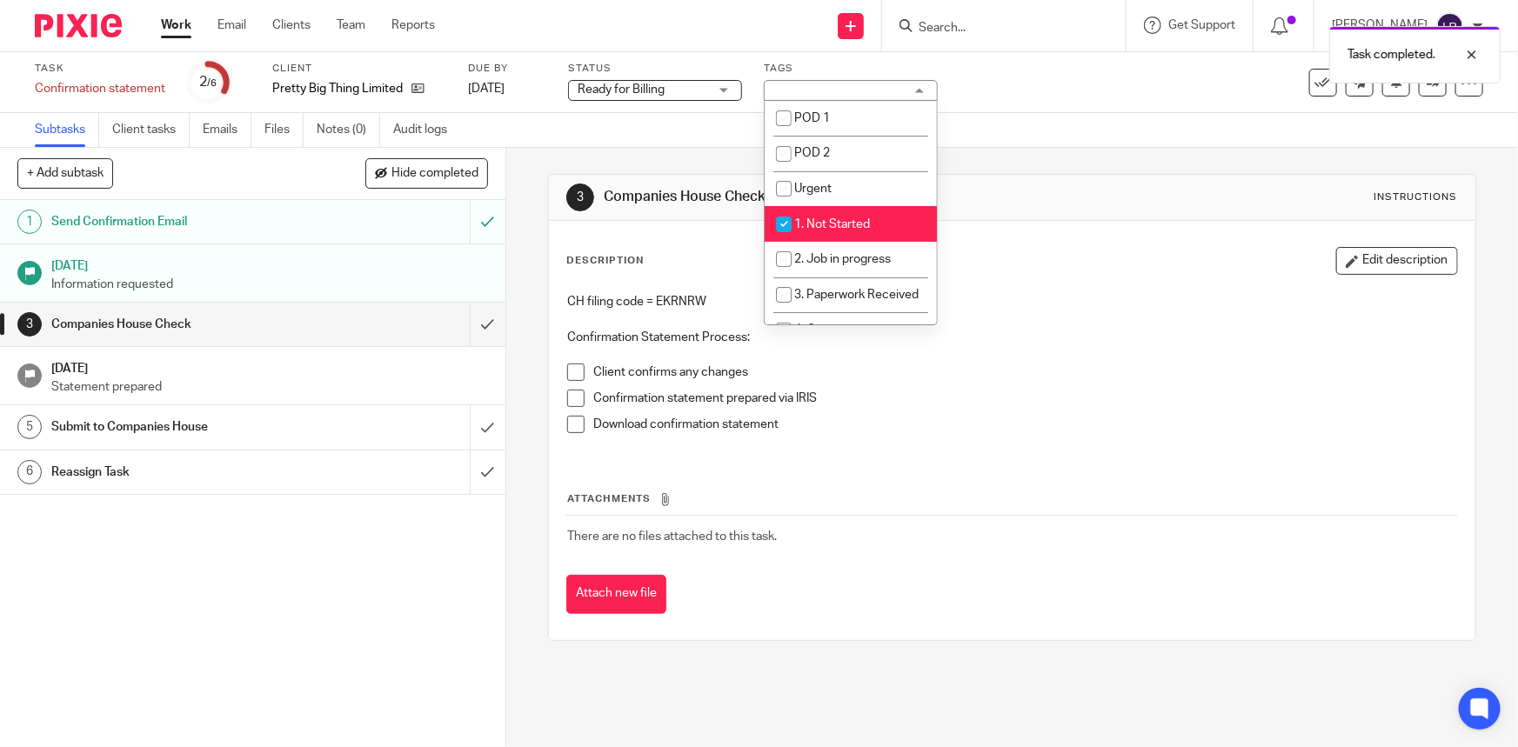
click at [834, 226] on span "1. Not Started" at bounding box center [832, 224] width 76 height 12
checkbox input "false"
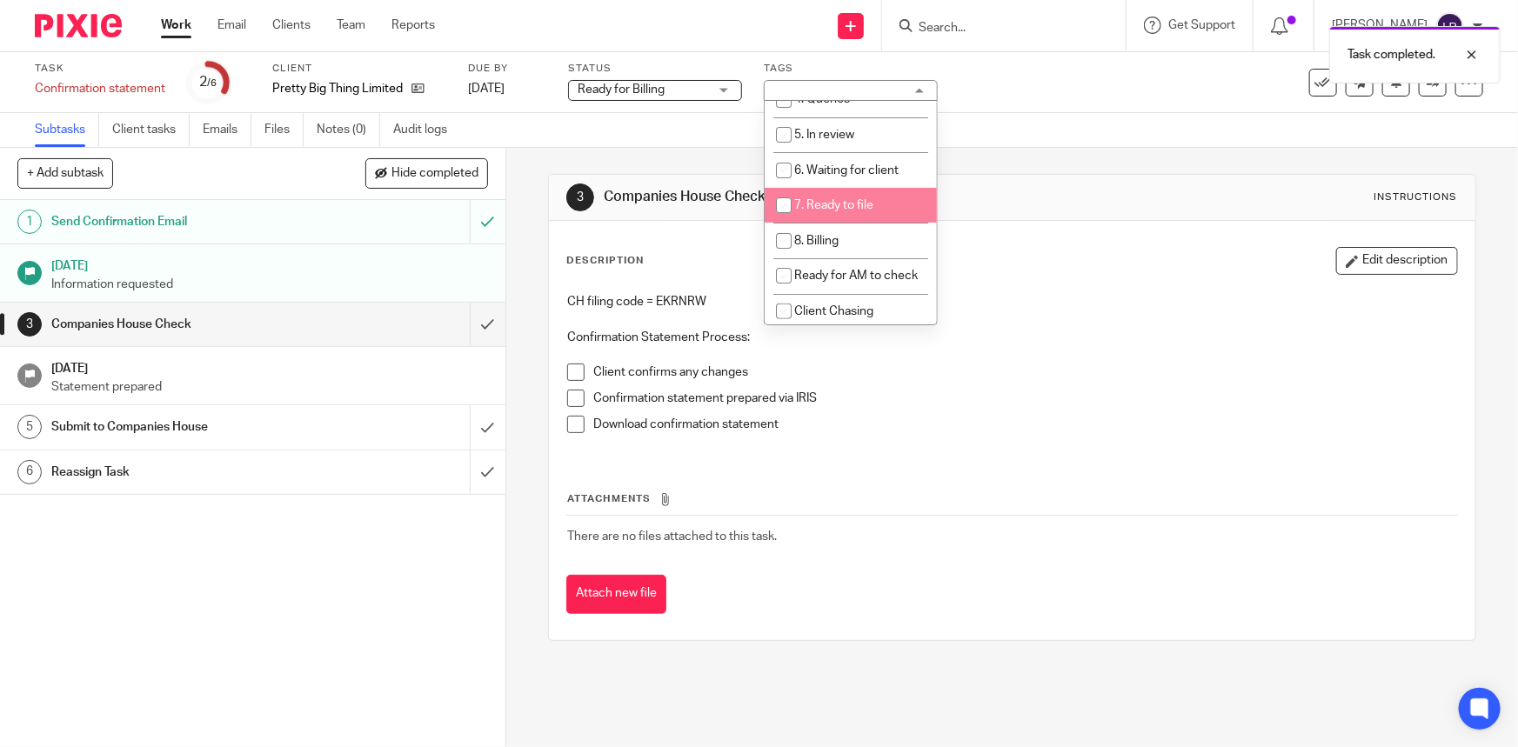
scroll to position [237, 0]
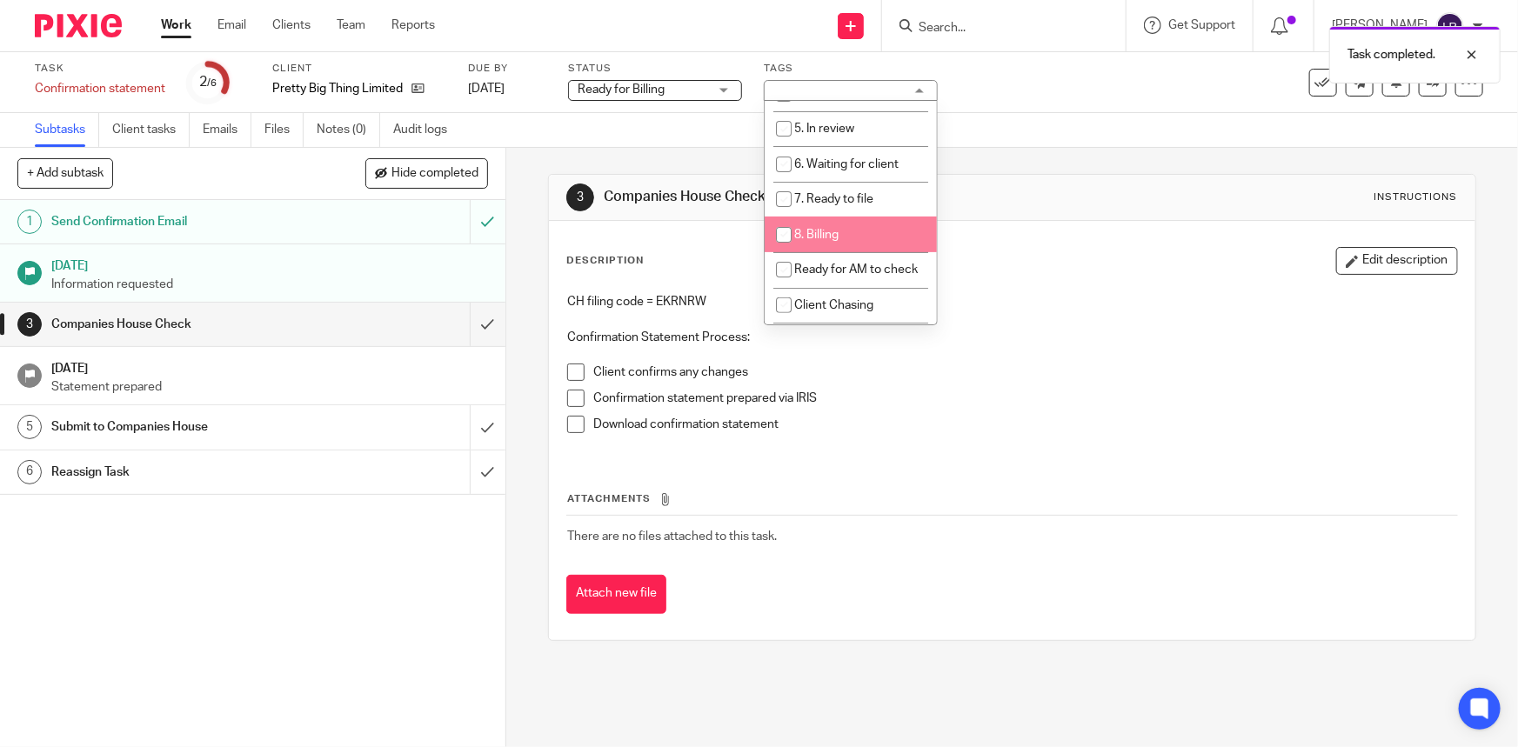
click at [834, 241] on span "8. Billing" at bounding box center [816, 235] width 44 height 12
checkbox input "true"
click at [1018, 128] on div "Subtasks Client tasks Emails Files Notes (0) Audit logs" at bounding box center [759, 130] width 1518 height 35
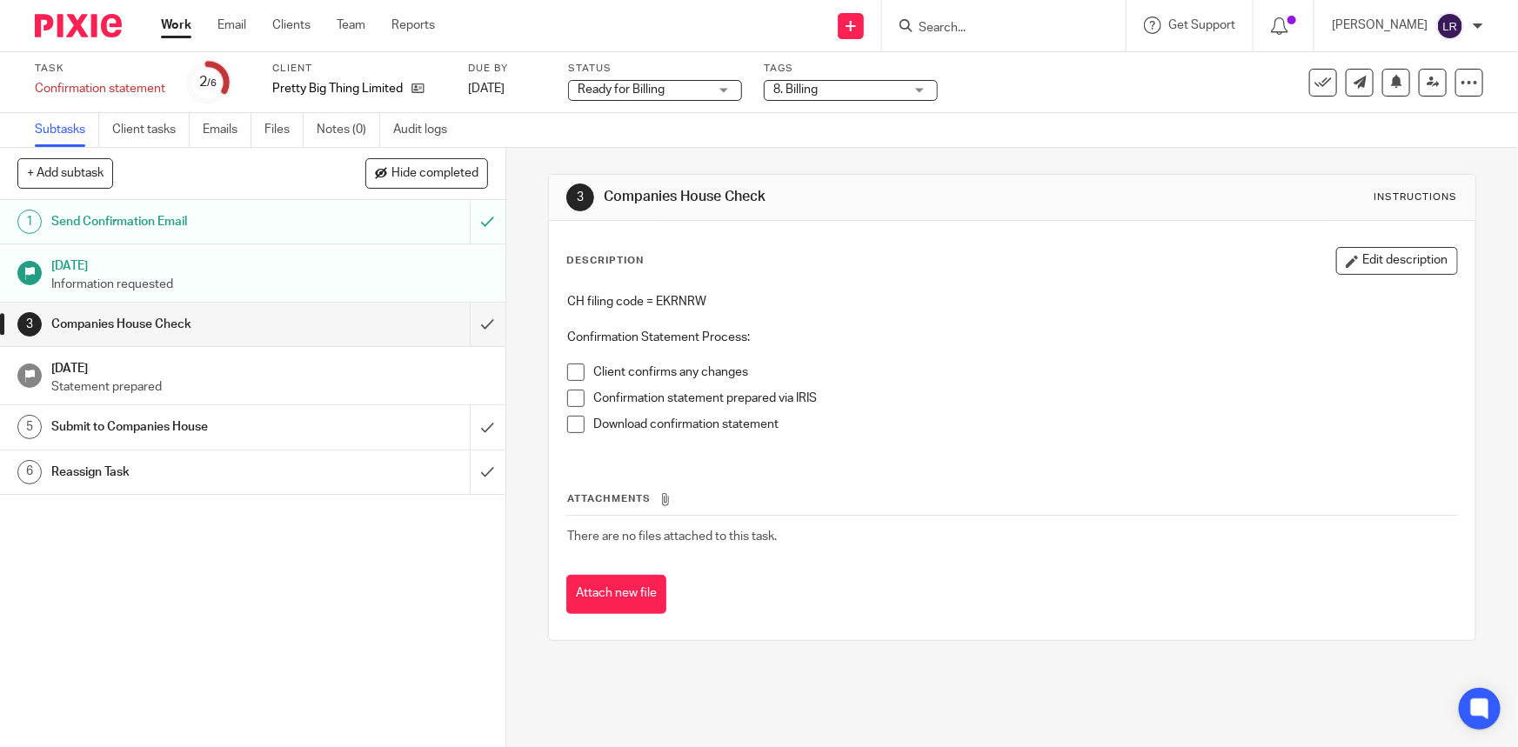
click at [311, 123] on ul "Subtasks Client tasks Emails Files Notes (0) Audit logs" at bounding box center [254, 130] width 438 height 34
click at [332, 122] on link "Notes (0)" at bounding box center [349, 130] width 64 height 34
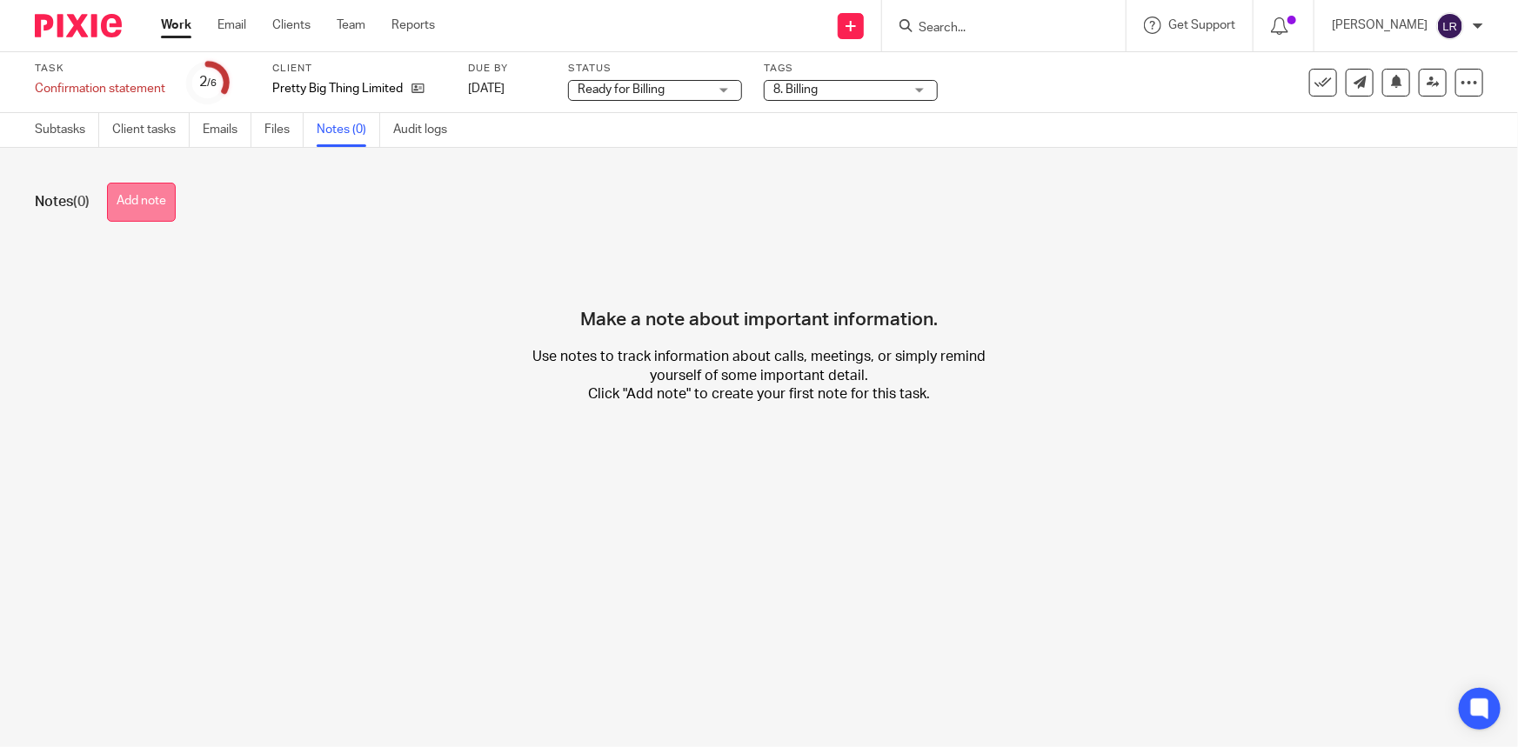
click at [129, 199] on button "Add note" at bounding box center [141, 202] width 69 height 39
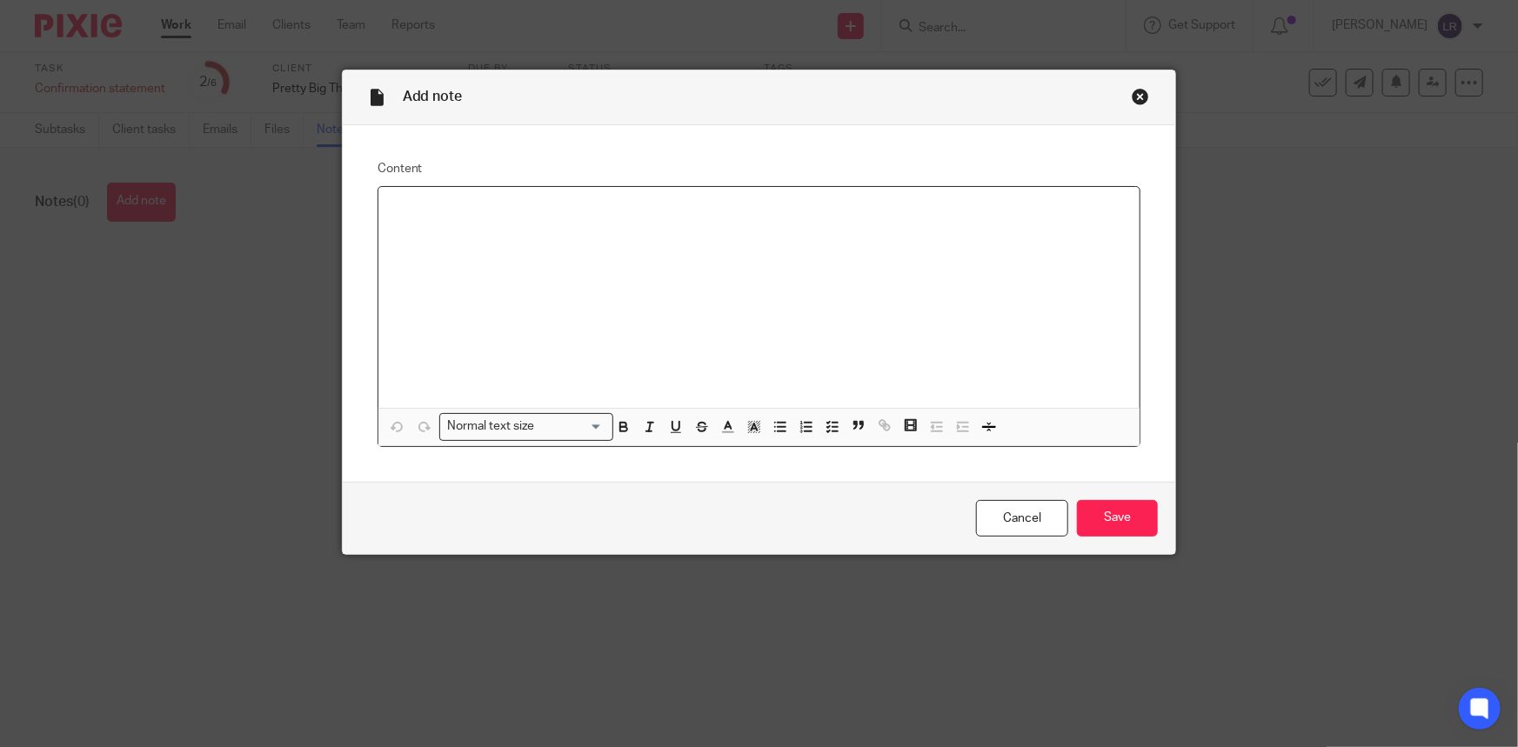
click at [555, 286] on div at bounding box center [759, 297] width 762 height 221
click at [420, 211] on p "Called 19/09, confirmed that only registered office address is to be changed." at bounding box center [759, 209] width 734 height 17
click at [489, 199] on div "Called client 19/09, confirmed that only registered office address is to be cha…" at bounding box center [759, 297] width 762 height 221
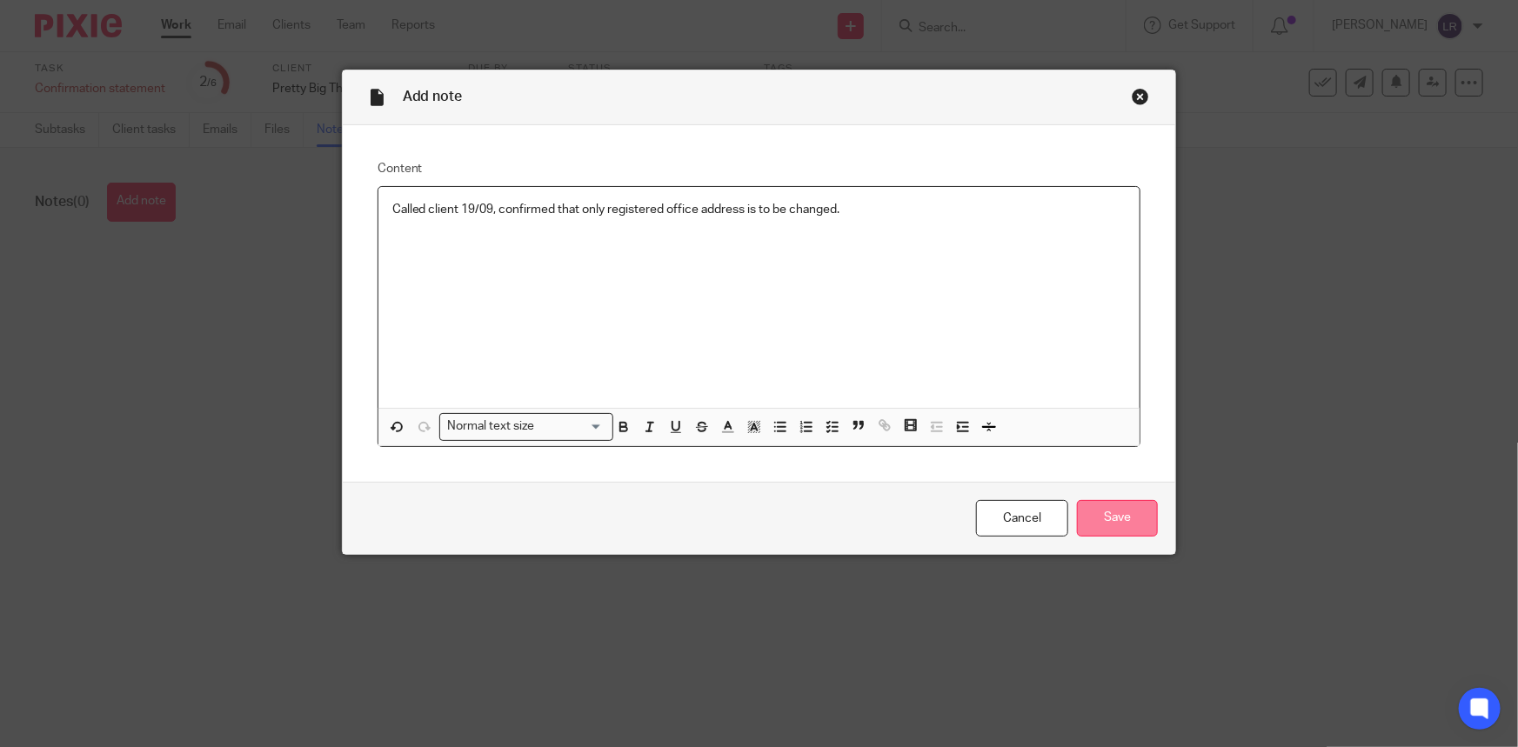
click at [1115, 516] on input "Save" at bounding box center [1117, 518] width 81 height 37
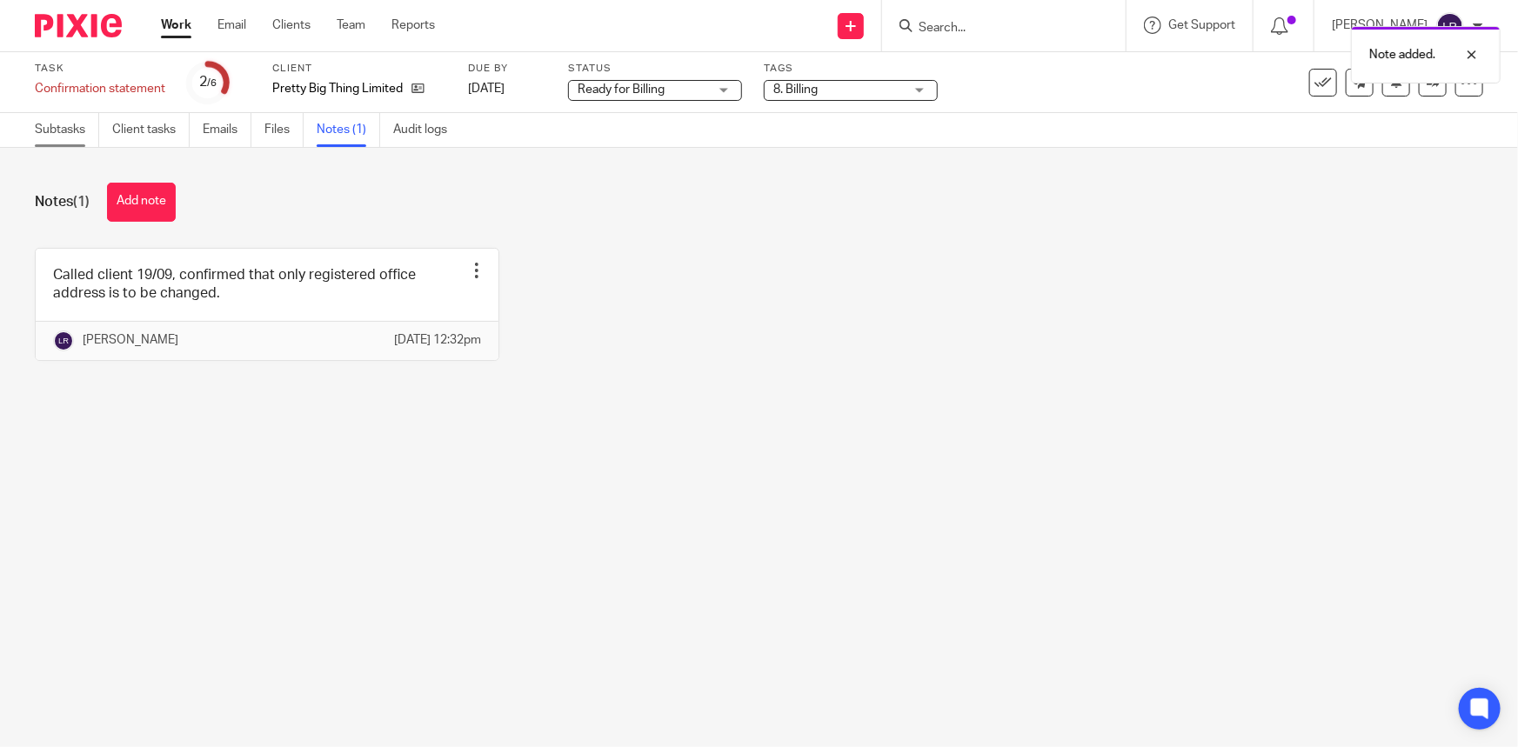
drag, startPoint x: 51, startPoint y: 122, endPoint x: 70, endPoint y: 136, distance: 23.7
click at [51, 122] on link "Subtasks" at bounding box center [67, 130] width 64 height 34
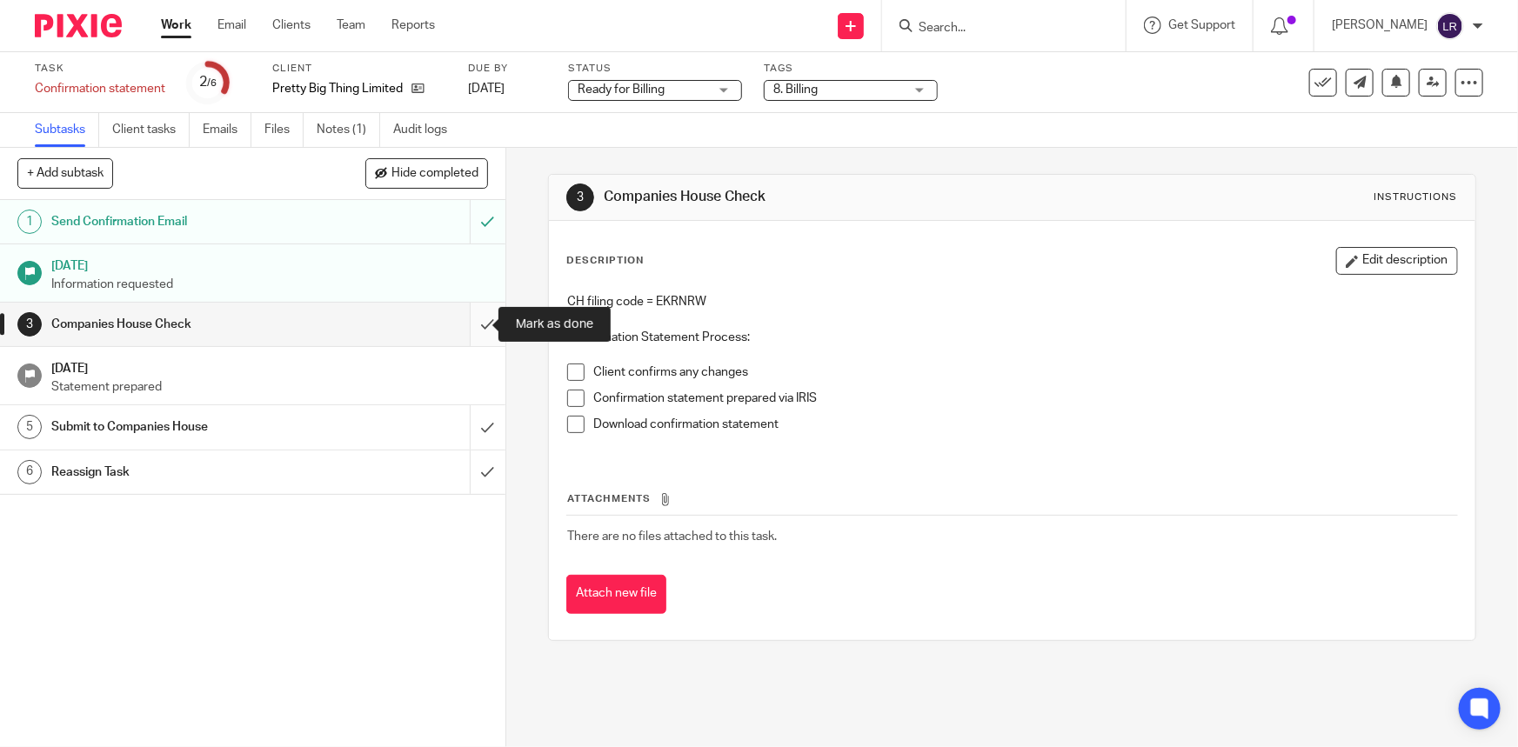
click at [468, 322] on input "submit" at bounding box center [252, 324] width 505 height 43
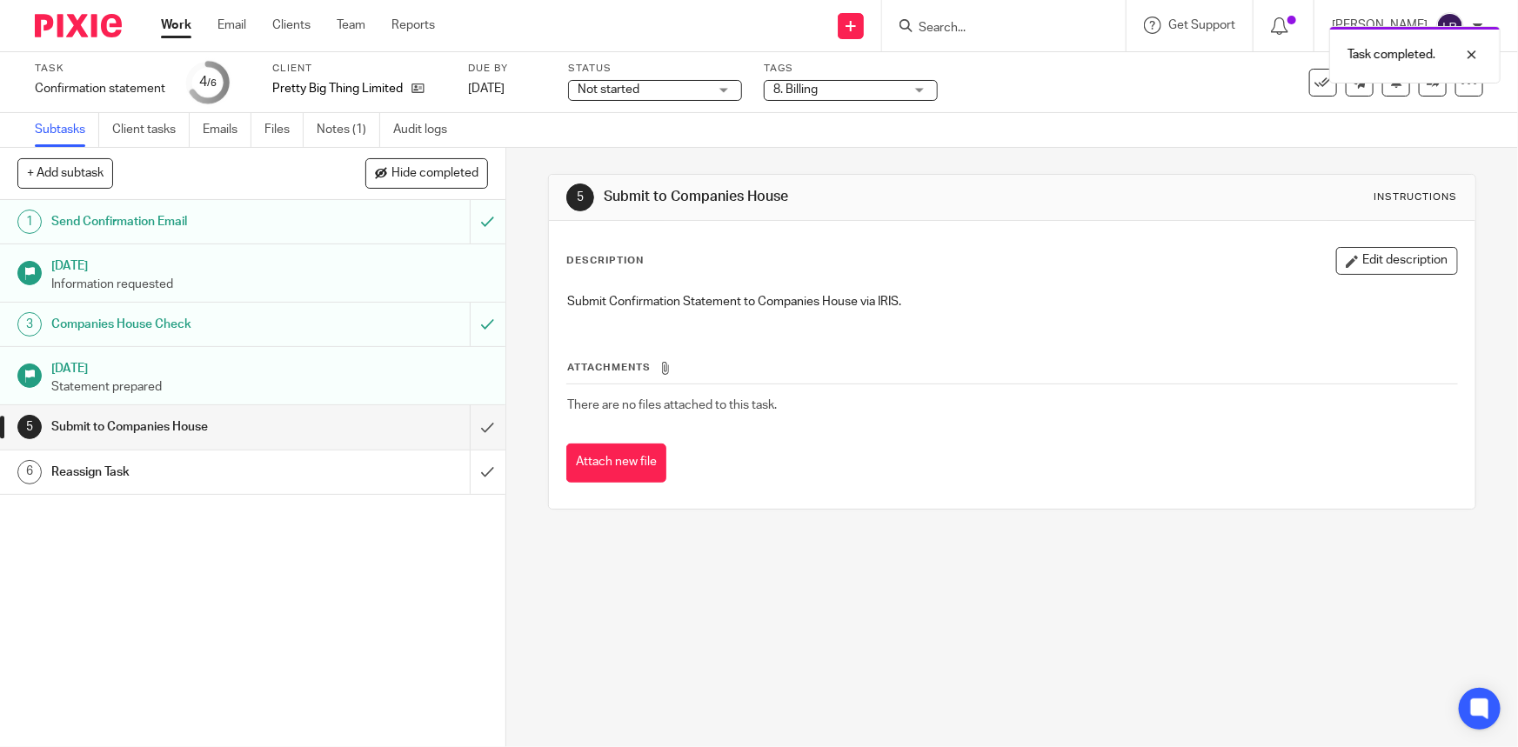
click at [630, 87] on span "Not started" at bounding box center [609, 90] width 62 height 12
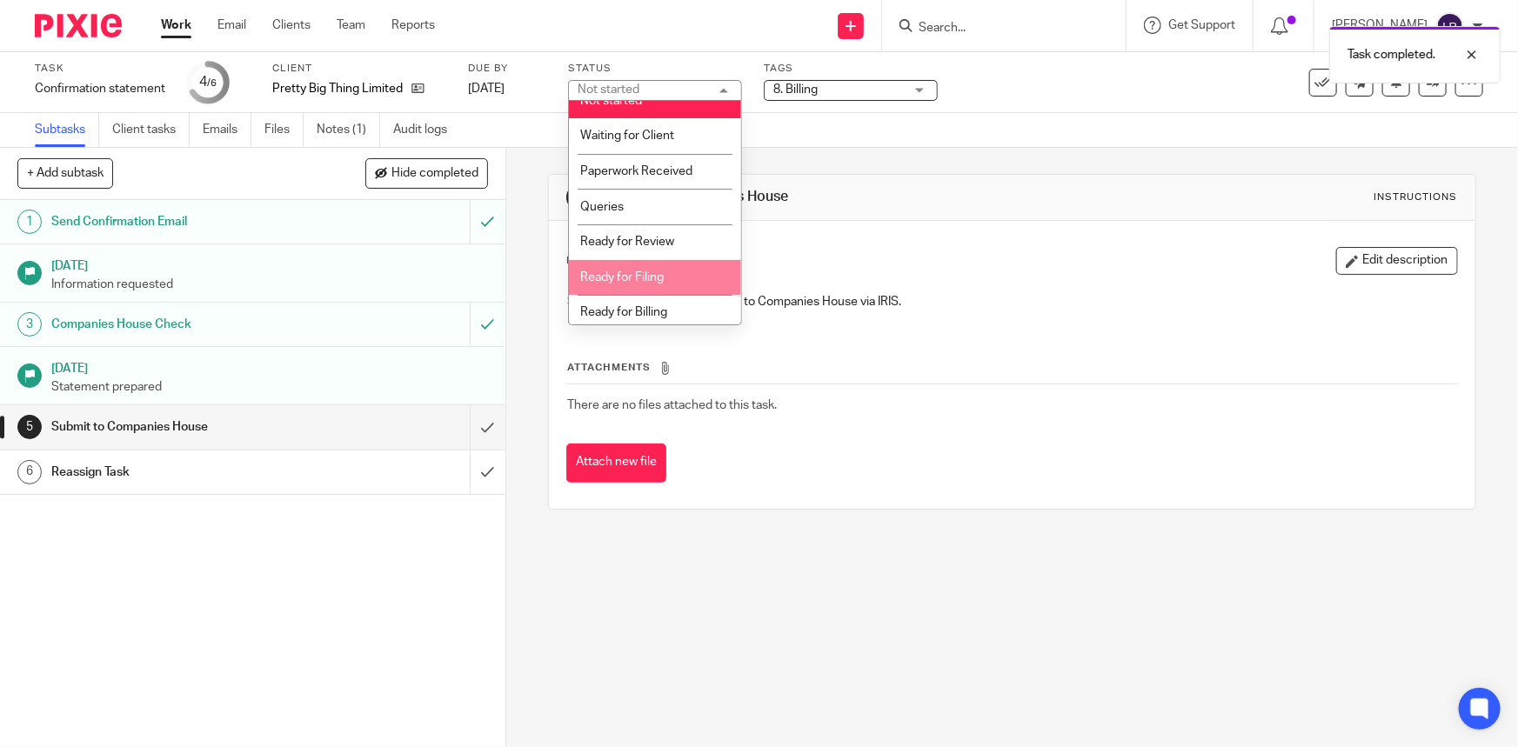
scroll to position [21, 0]
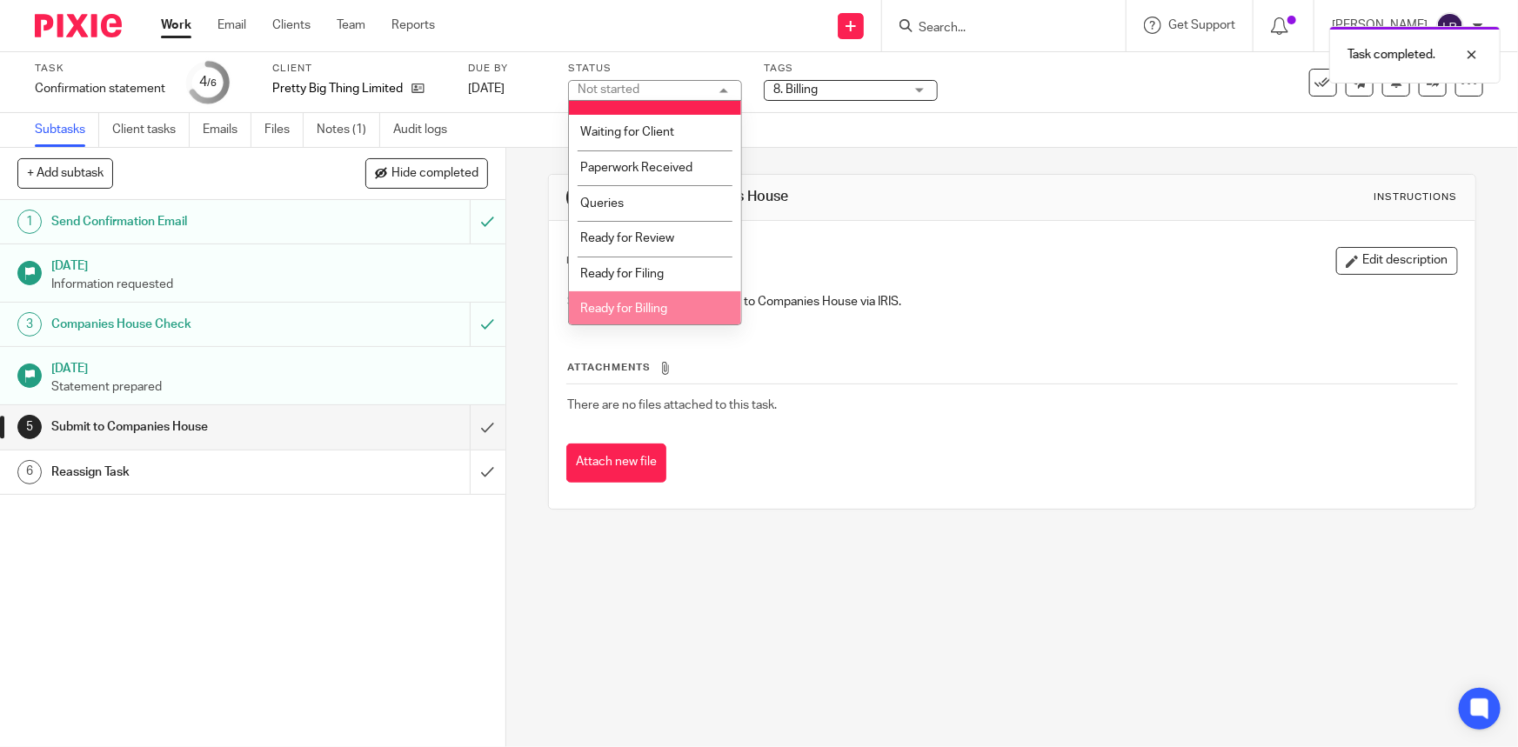
click at [648, 305] on span "Ready for Billing" at bounding box center [623, 309] width 87 height 12
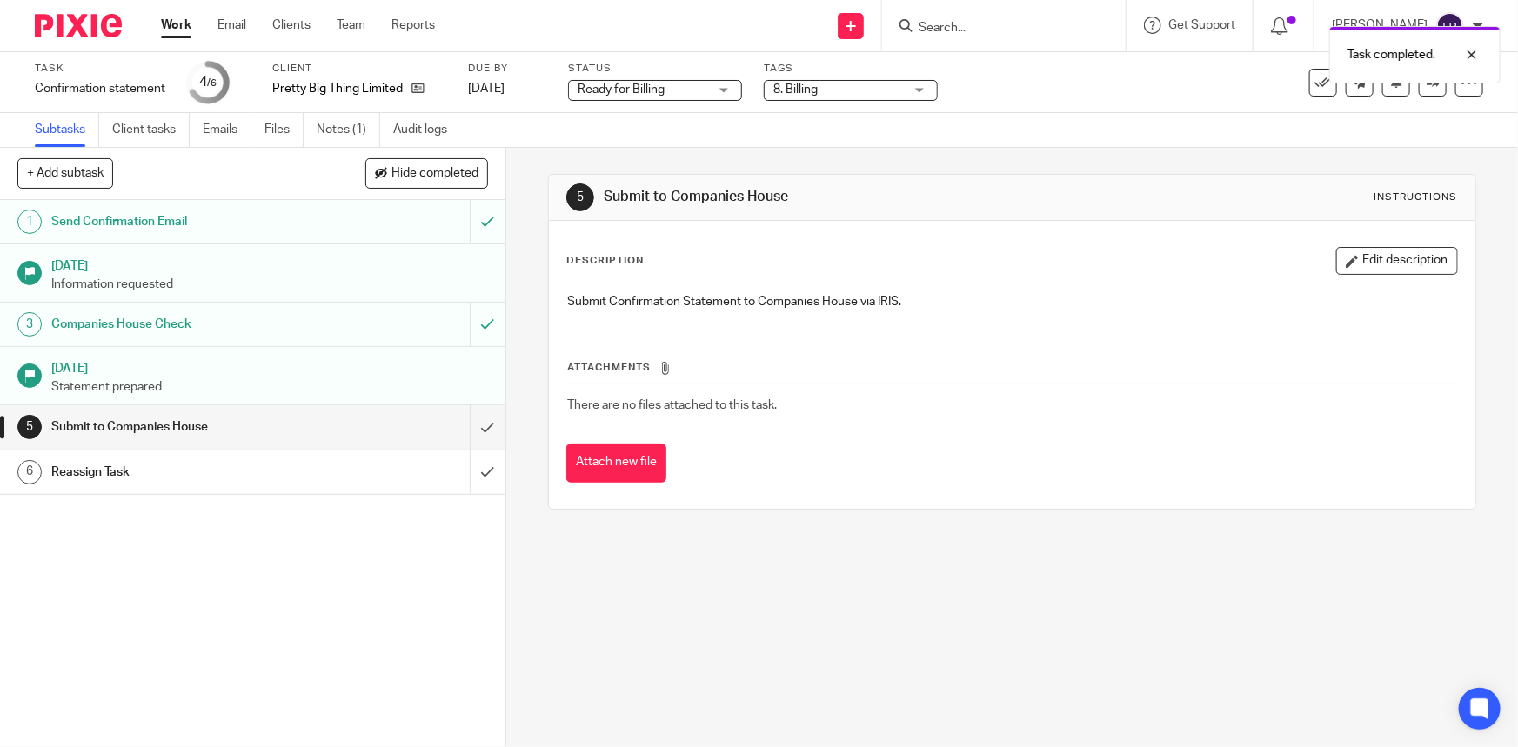
click at [652, 130] on div "Subtasks Client tasks Emails Files Notes (1) Audit logs" at bounding box center [759, 130] width 1518 height 35
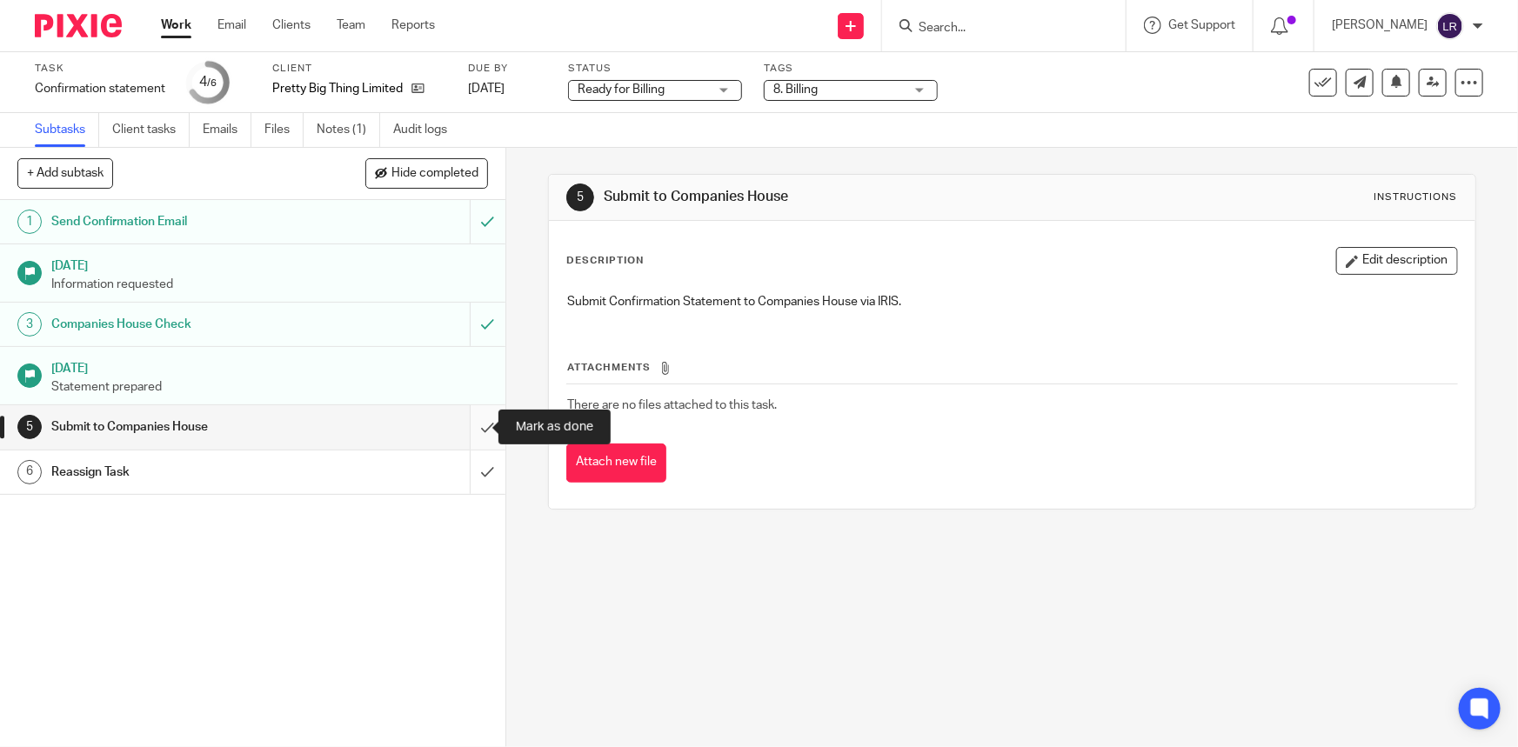
click at [473, 424] on input "submit" at bounding box center [252, 426] width 505 height 43
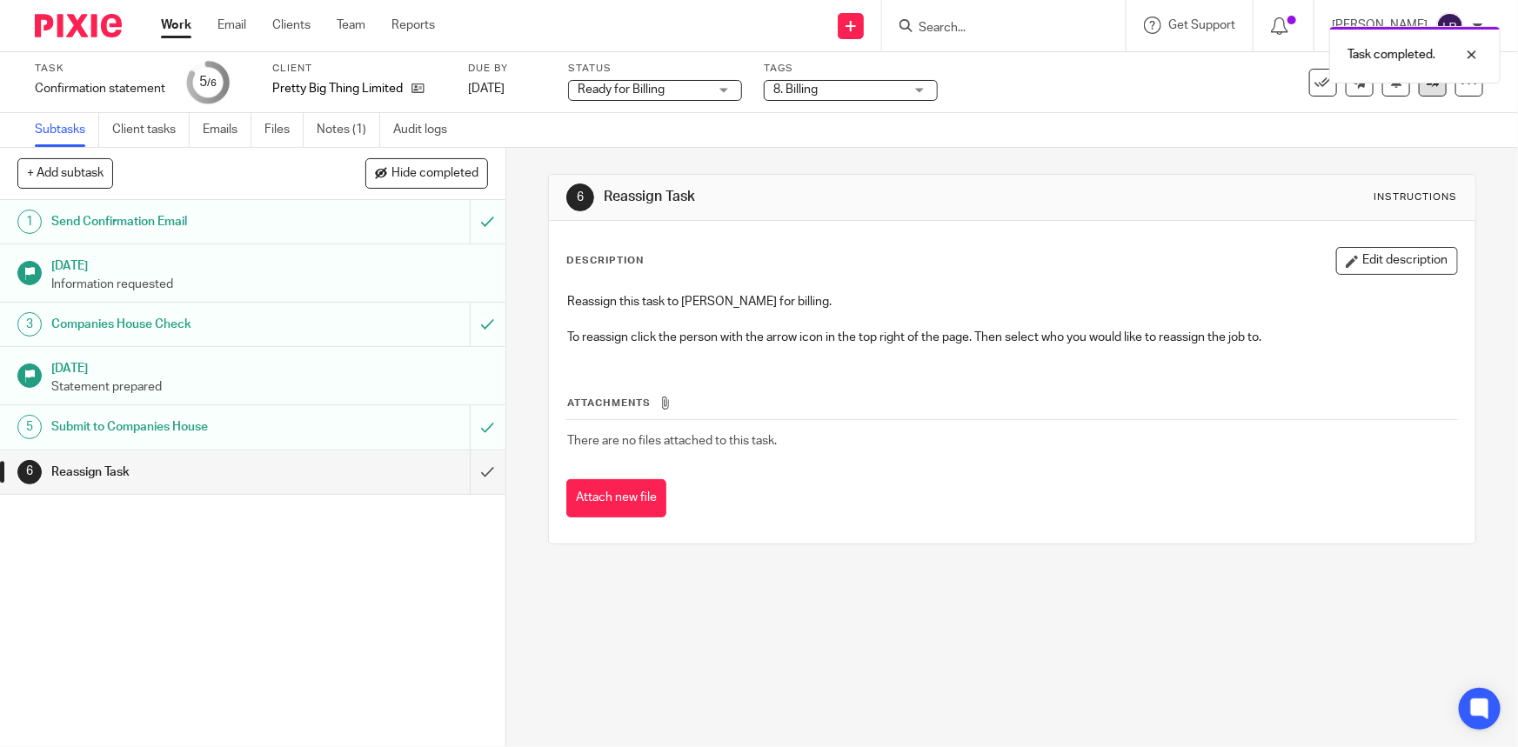
click at [1419, 92] on link at bounding box center [1433, 83] width 28 height 28
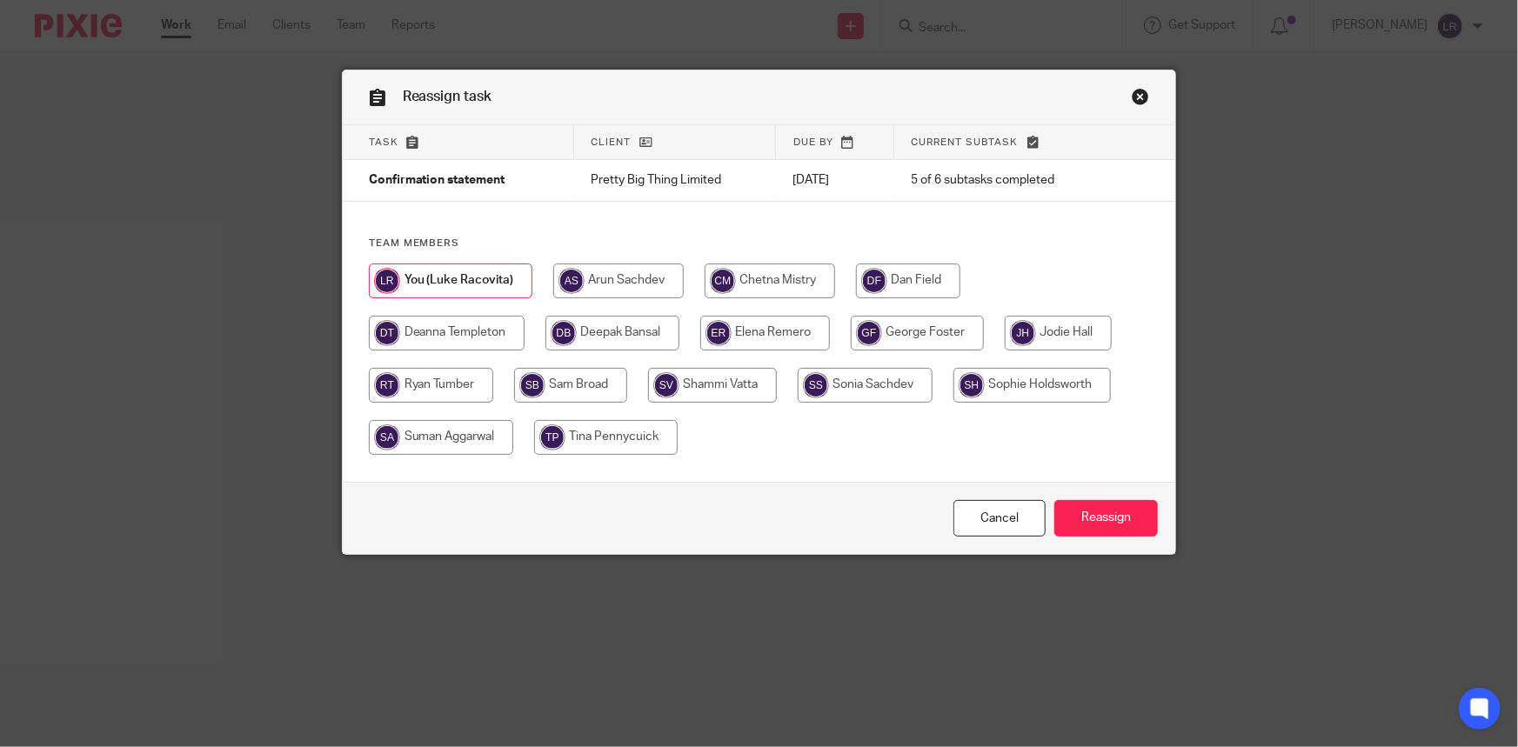
click at [445, 332] on input "radio" at bounding box center [447, 333] width 156 height 35
radio input "true"
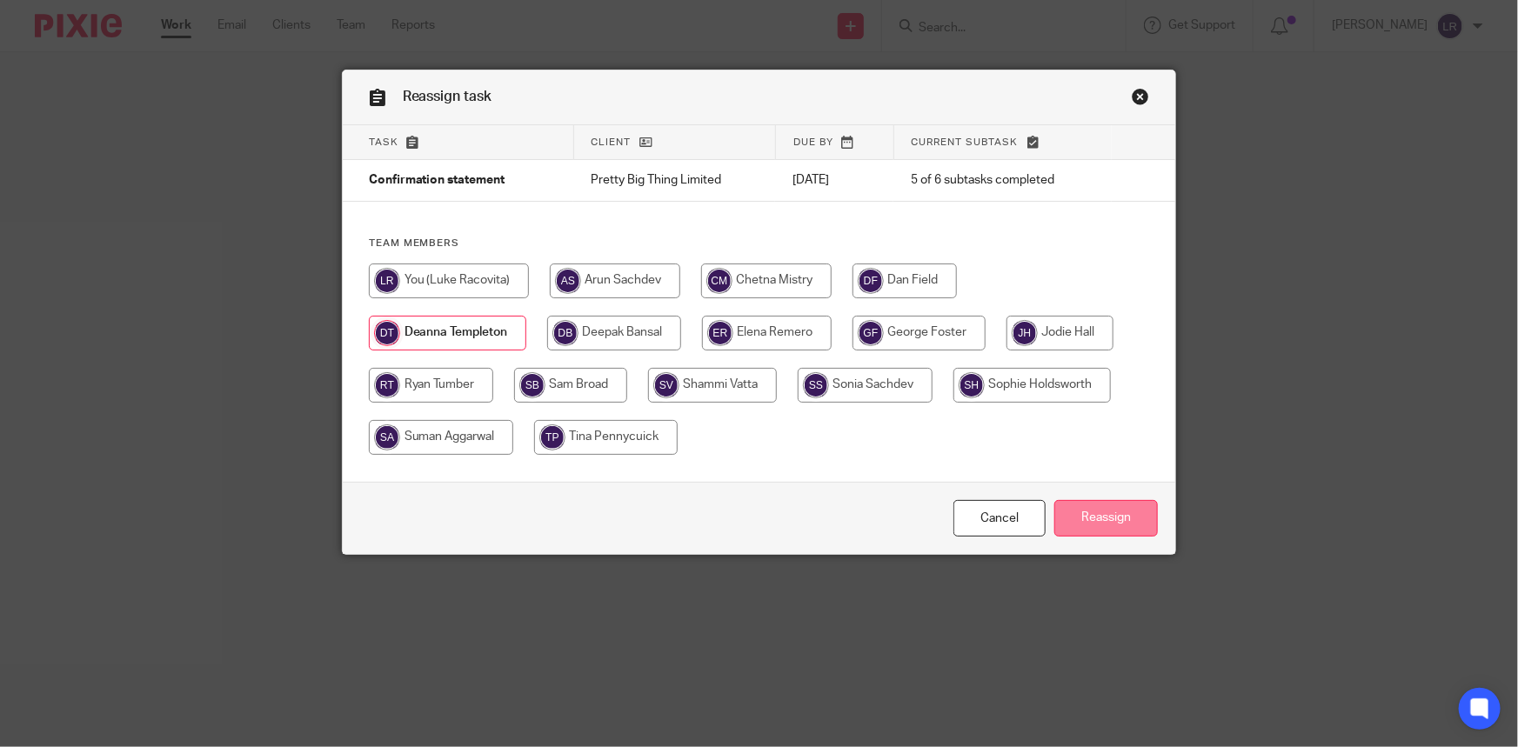
click at [1092, 512] on input "Reassign" at bounding box center [1106, 518] width 104 height 37
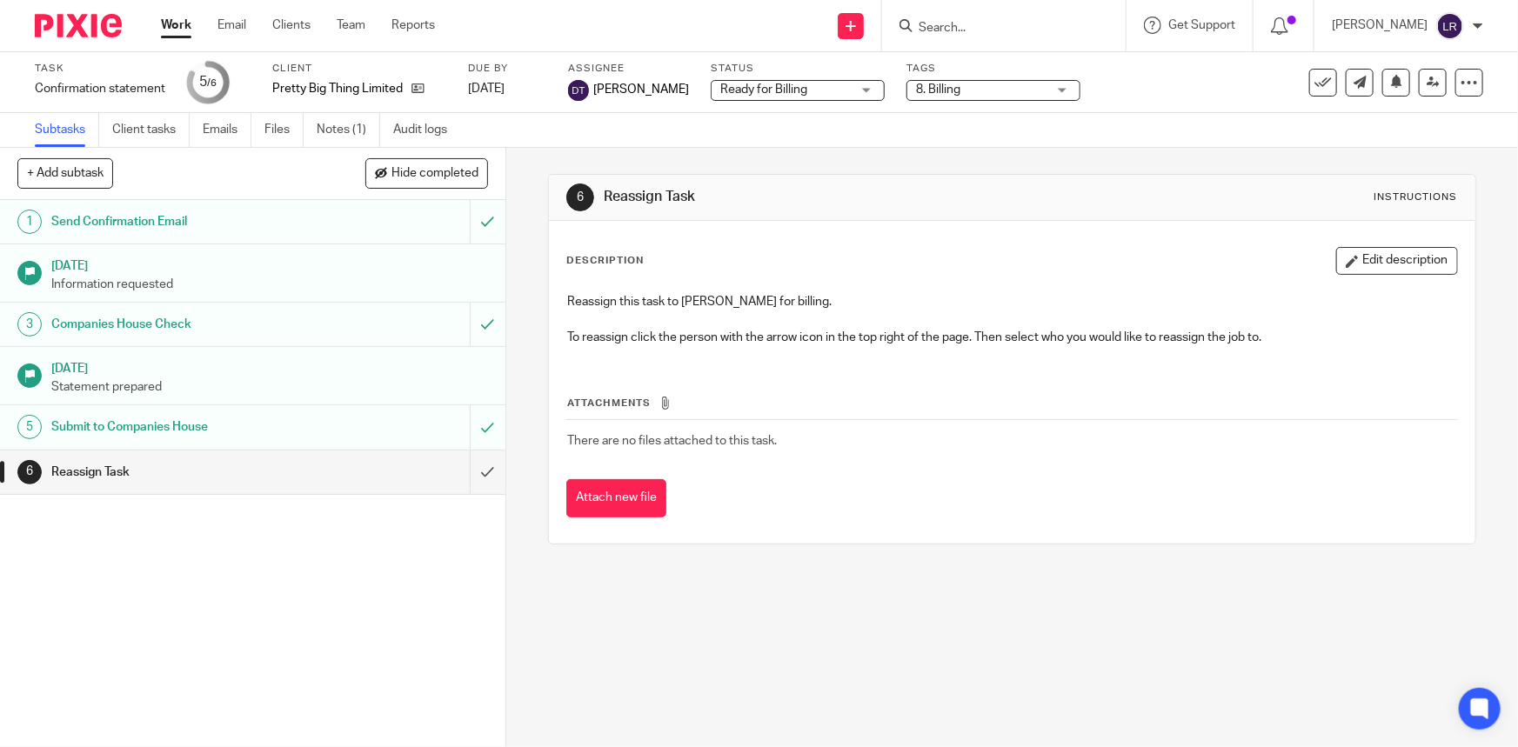
click at [87, 17] on img at bounding box center [78, 25] width 87 height 23
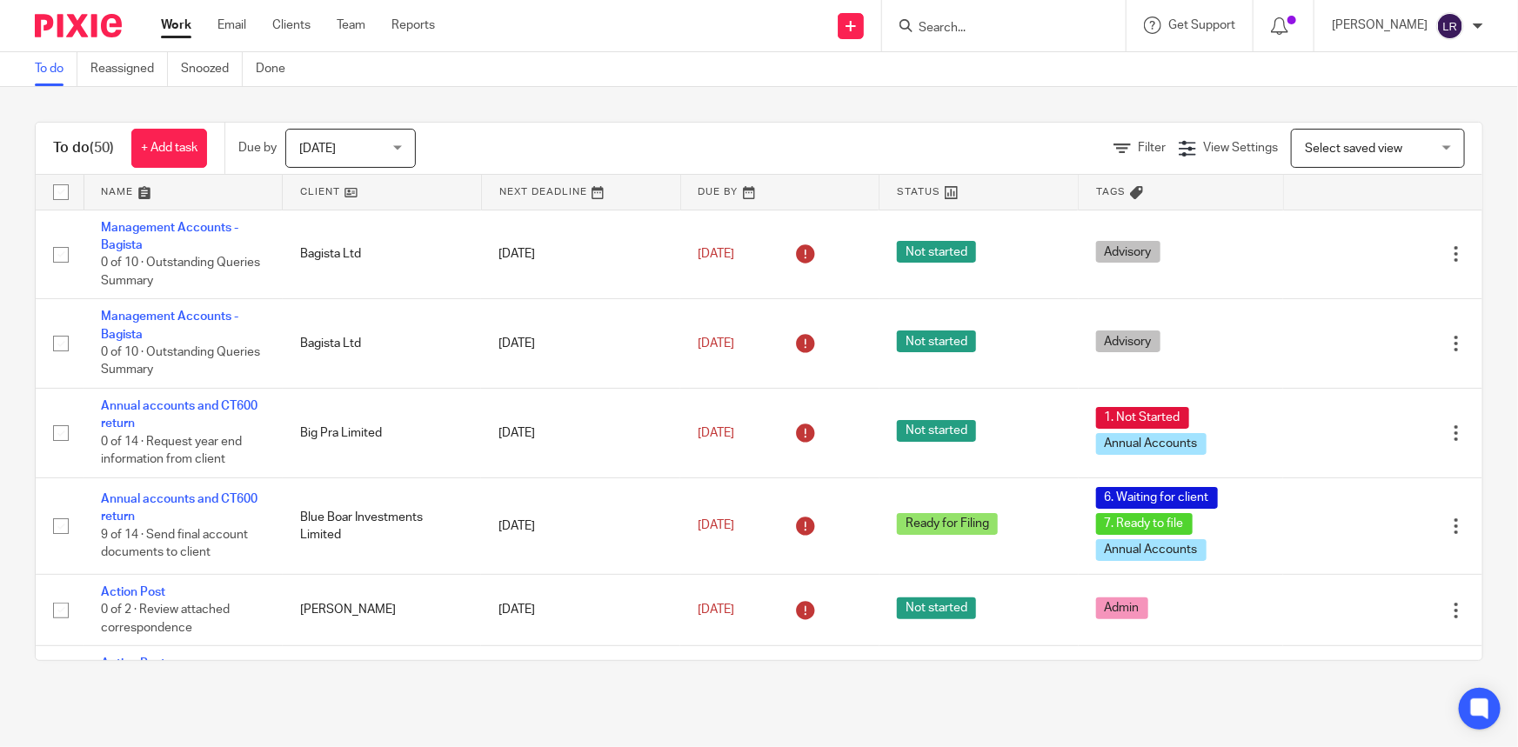
click at [356, 149] on span "[DATE]" at bounding box center [345, 148] width 92 height 37
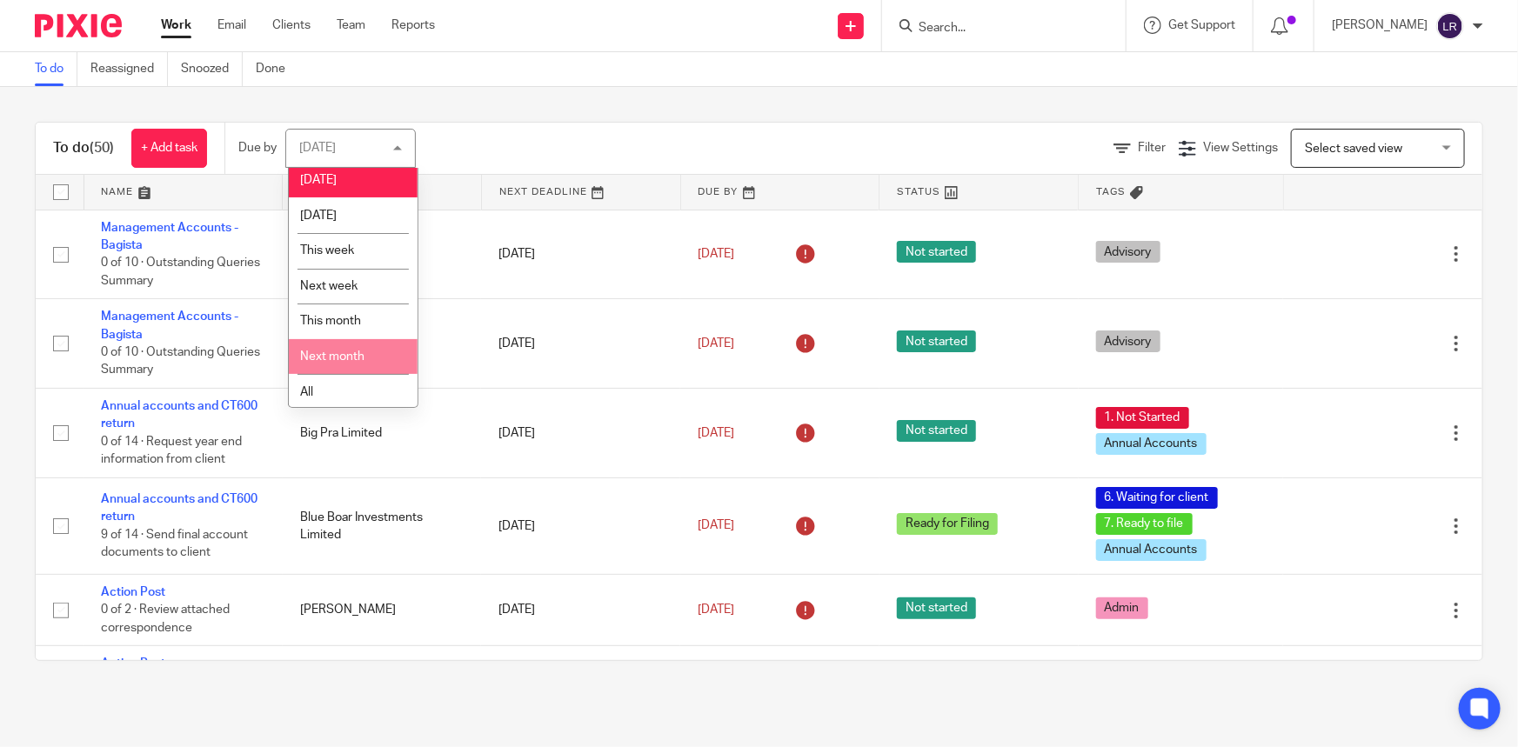
scroll to position [7, 0]
click at [331, 382] on li "All" at bounding box center [353, 390] width 129 height 36
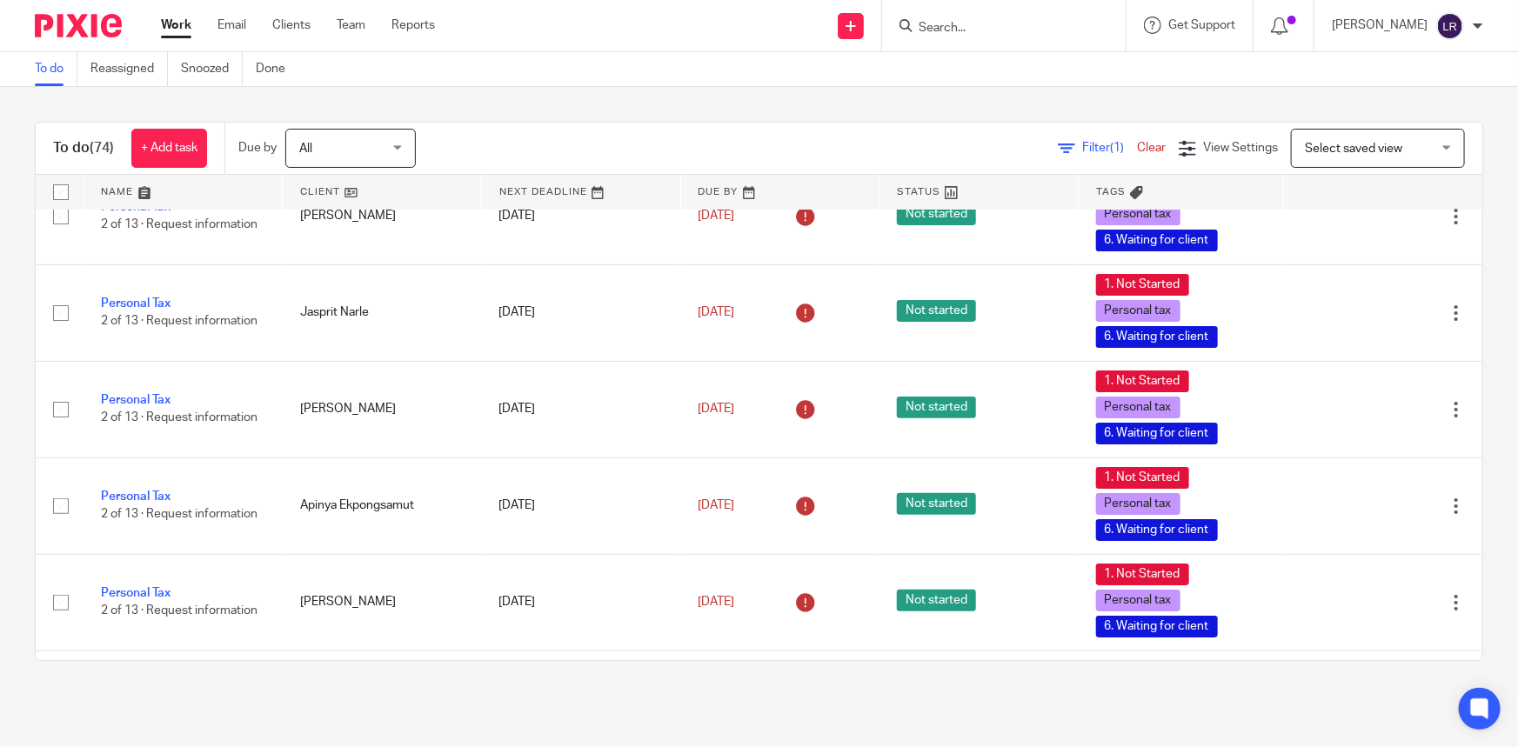
scroll to position [3242, 0]
